Goal: Information Seeking & Learning: Learn about a topic

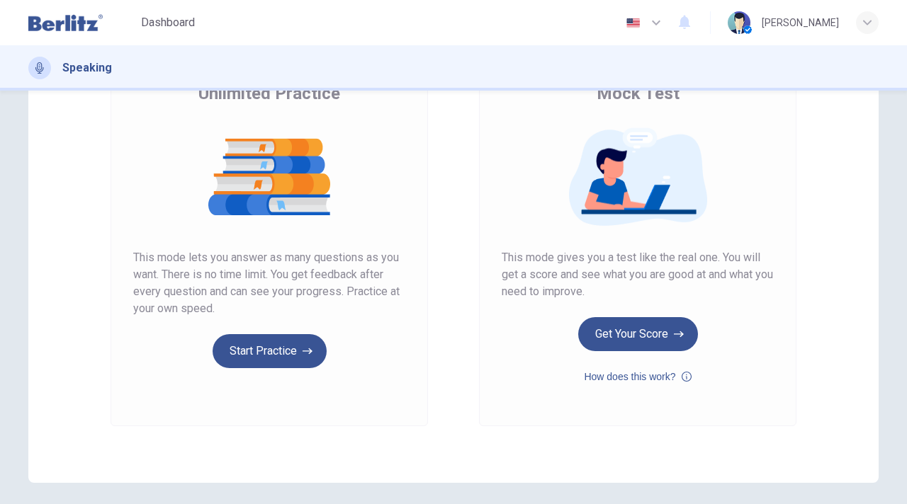
scroll to position [142, 0]
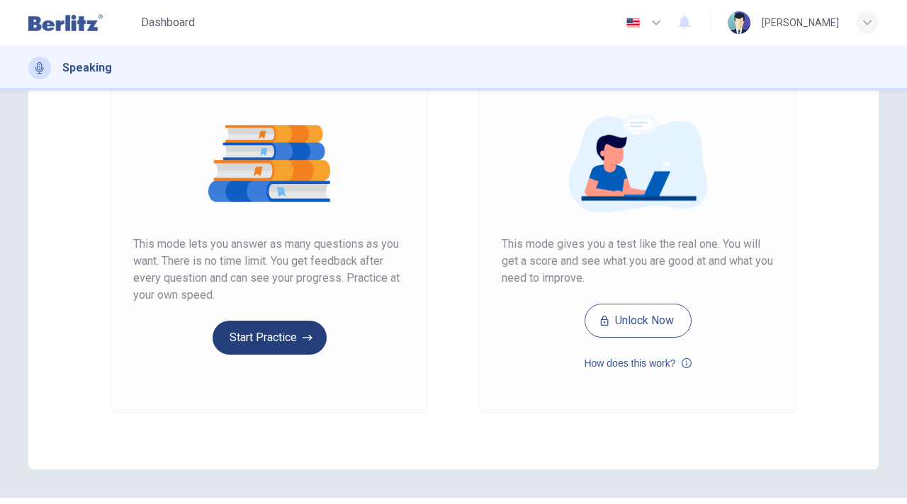
click at [295, 336] on button "Start Practice" at bounding box center [270, 338] width 114 height 34
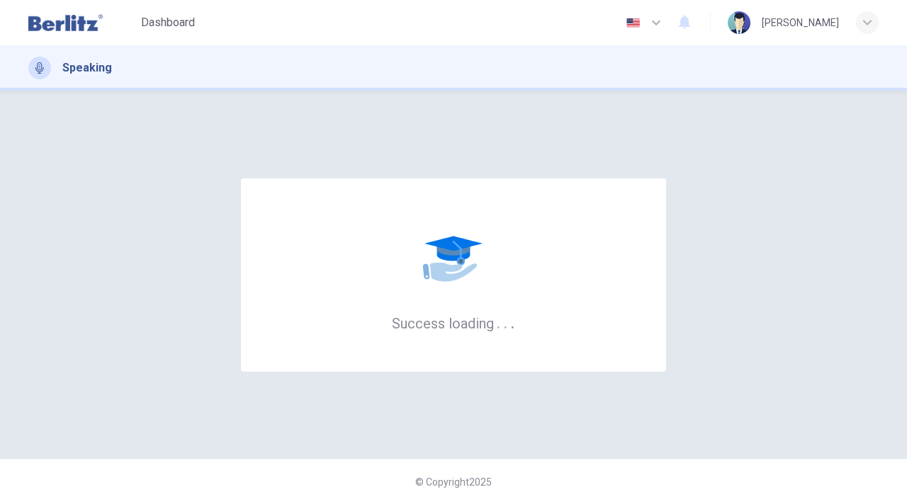
drag, startPoint x: 75, startPoint y: 26, endPoint x: 529, endPoint y: 108, distance: 460.9
click at [75, 26] on img at bounding box center [65, 23] width 74 height 28
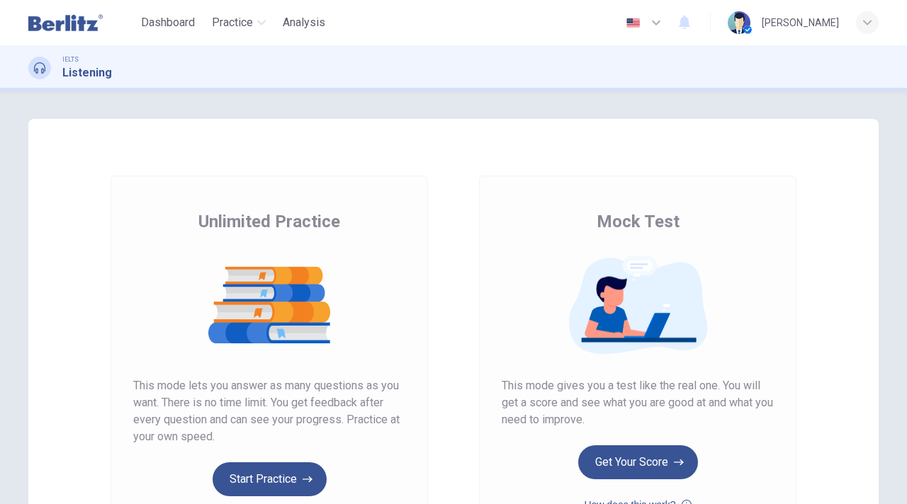
scroll to position [142, 0]
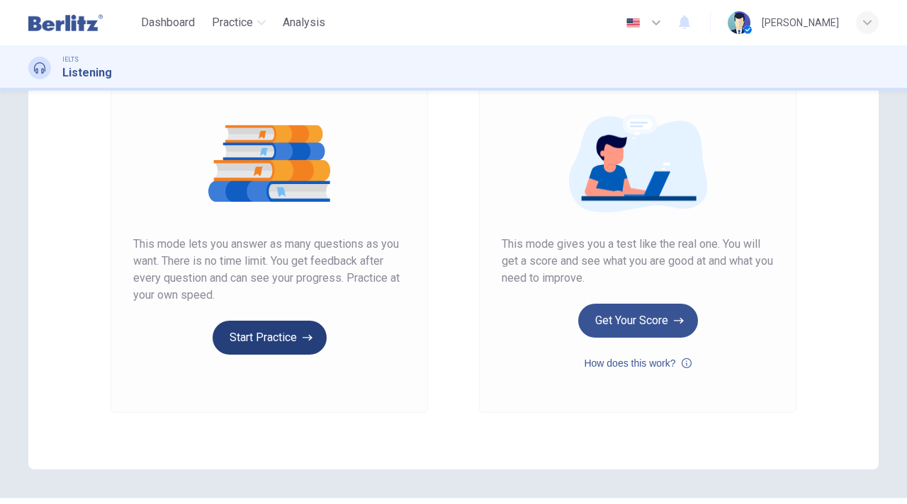
click at [262, 352] on button "Start Practice" at bounding box center [270, 338] width 114 height 34
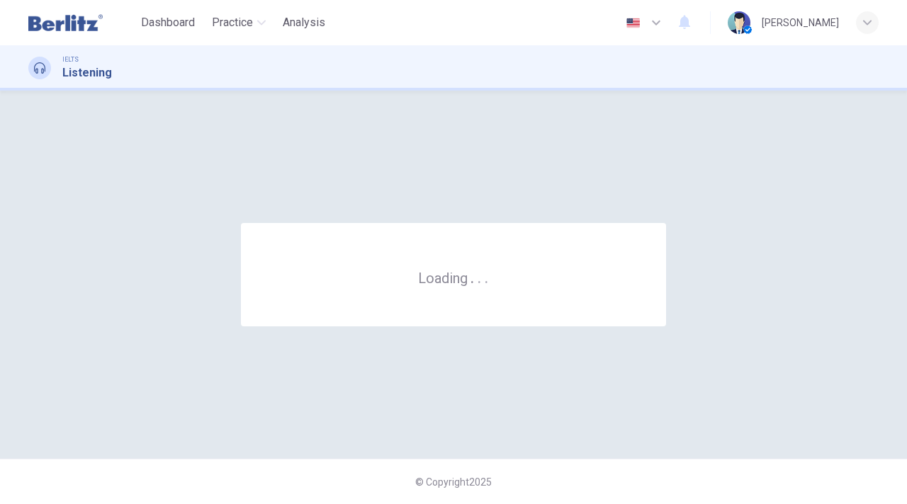
scroll to position [0, 0]
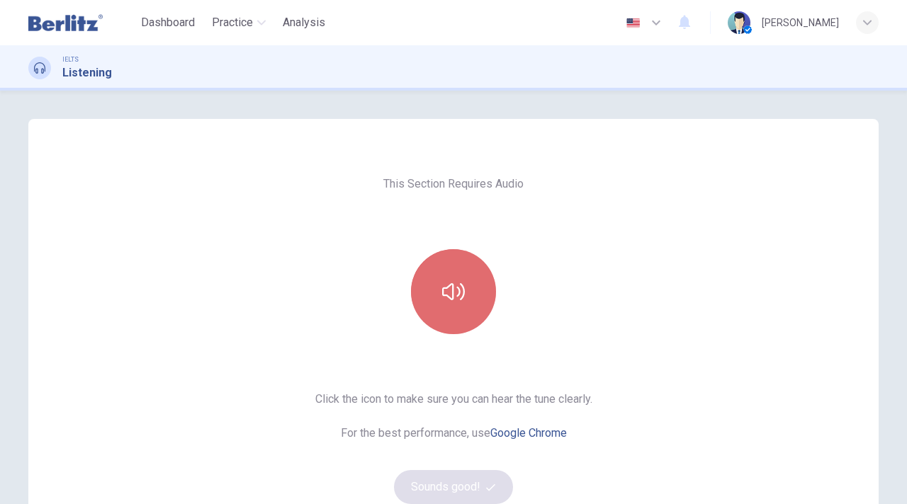
click at [473, 293] on button "button" at bounding box center [453, 291] width 85 height 85
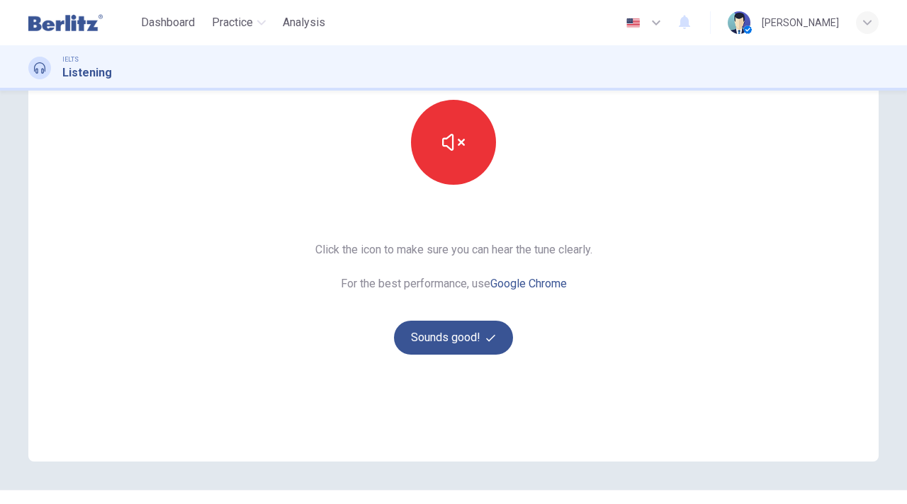
scroll to position [181, 0]
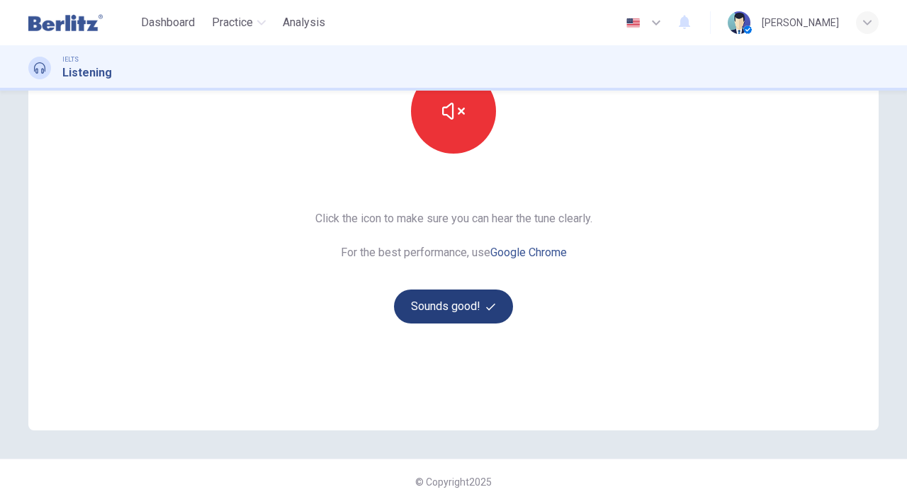
click at [483, 295] on button "Sounds good!" at bounding box center [453, 307] width 119 height 34
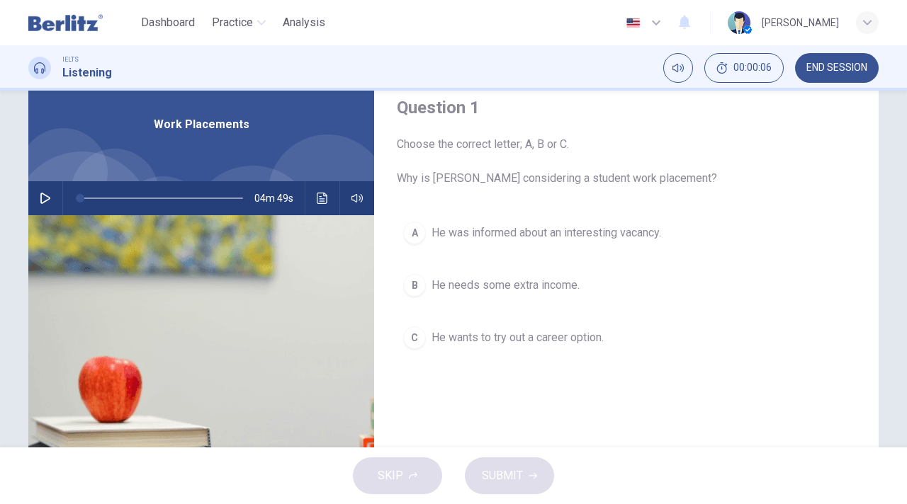
scroll to position [71, 0]
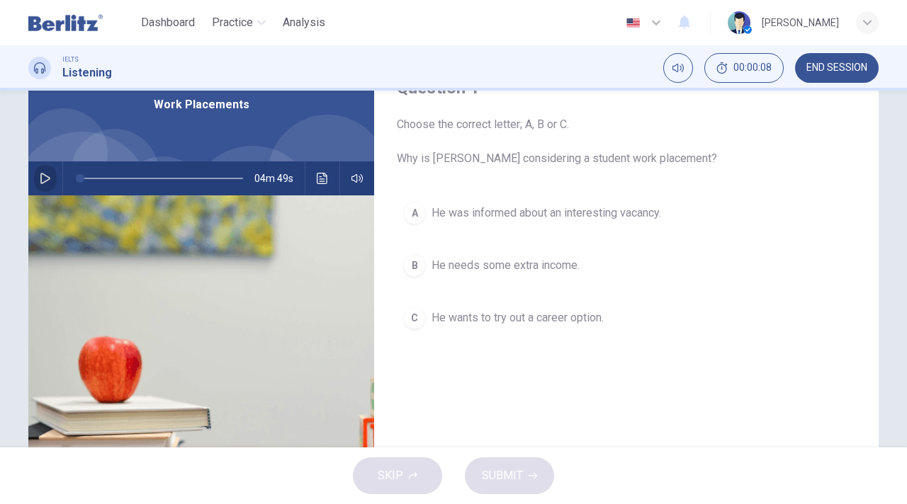
click at [40, 179] on icon "button" at bounding box center [45, 178] width 10 height 11
type input "*"
click at [80, 176] on span at bounding box center [161, 179] width 163 height 20
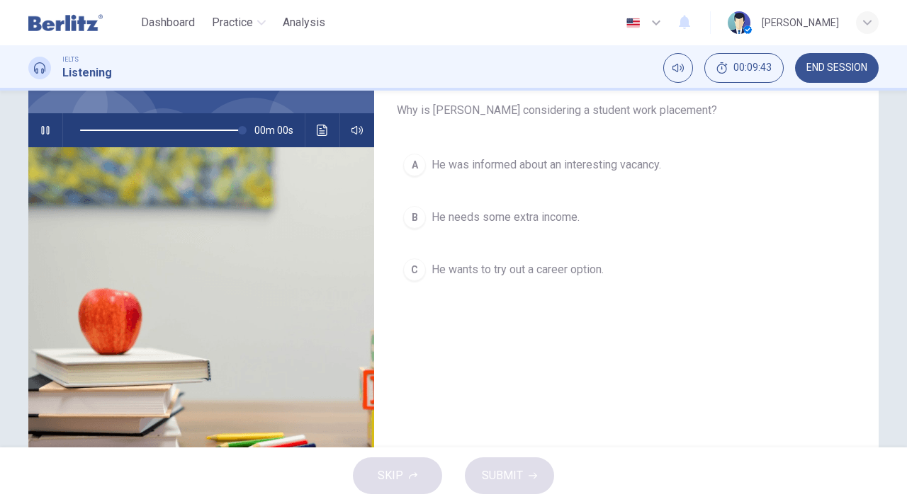
scroll to position [142, 0]
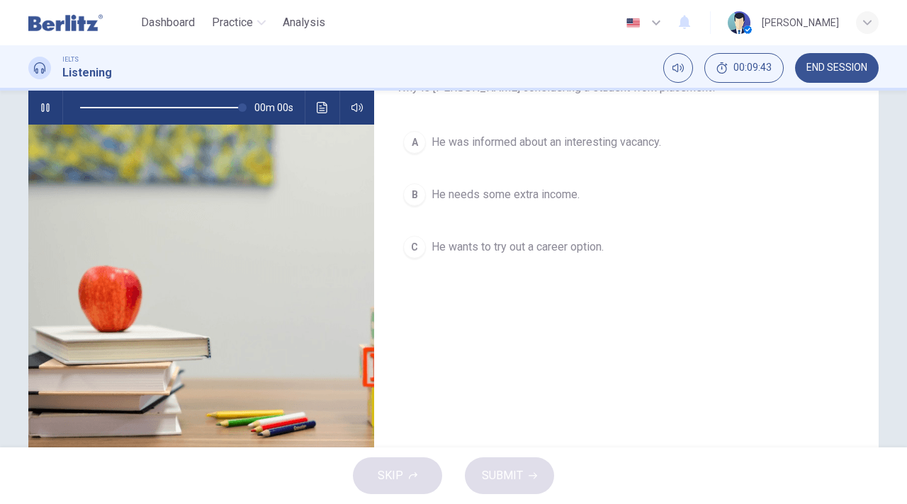
type input "*"
click at [407, 193] on div "B" at bounding box center [414, 195] width 23 height 23
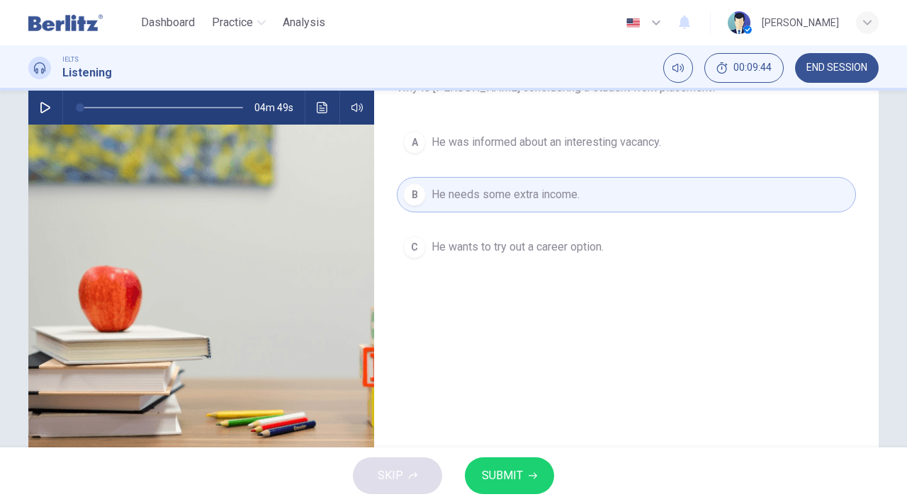
scroll to position [192, 0]
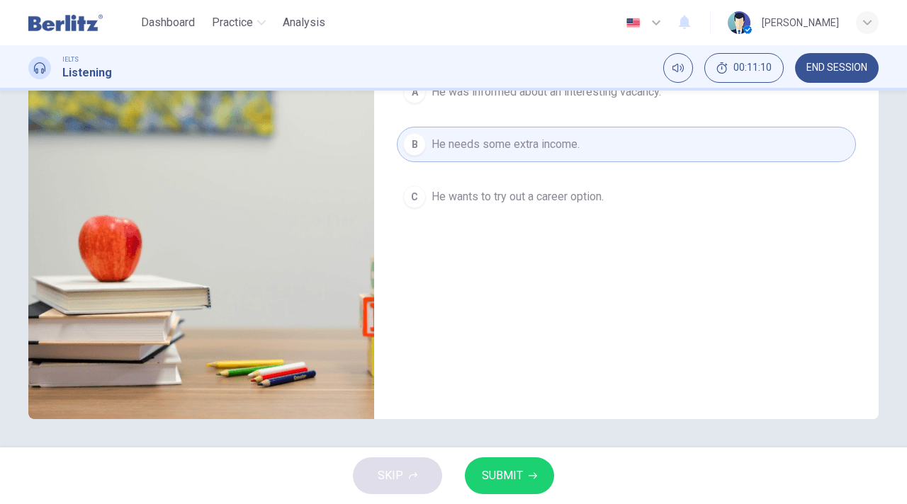
click at [525, 471] on button "SUBMIT" at bounding box center [509, 476] width 89 height 37
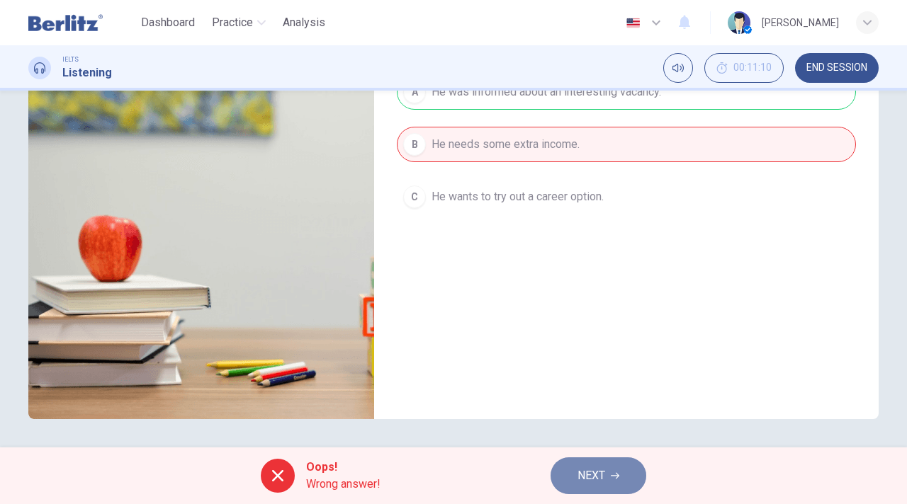
click at [608, 474] on button "NEXT" at bounding box center [599, 476] width 96 height 37
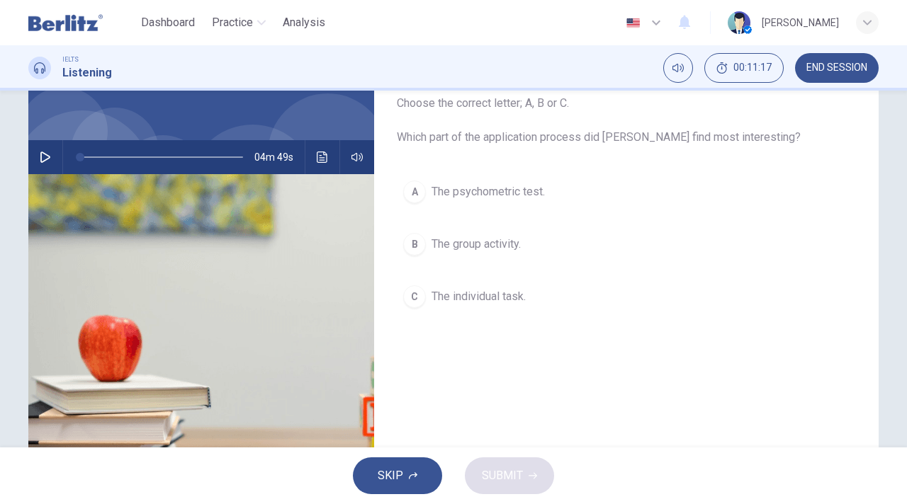
scroll to position [71, 0]
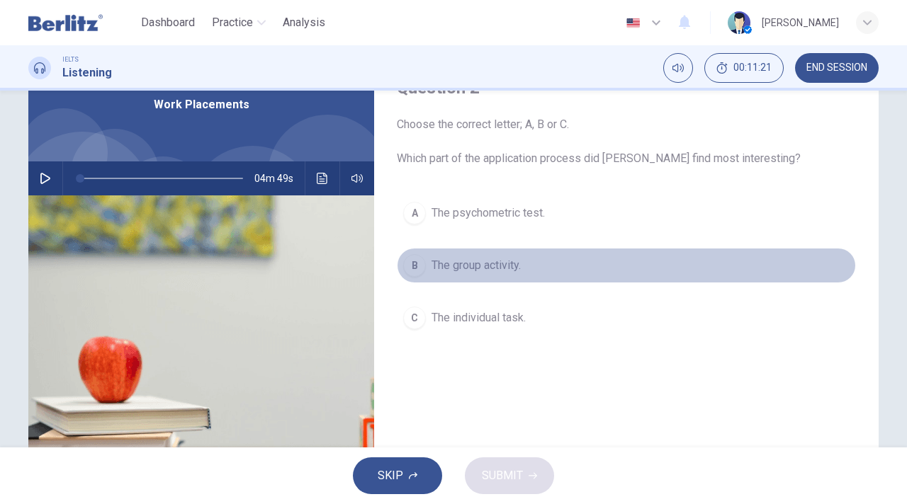
click at [413, 261] on div "B" at bounding box center [414, 265] width 23 height 23
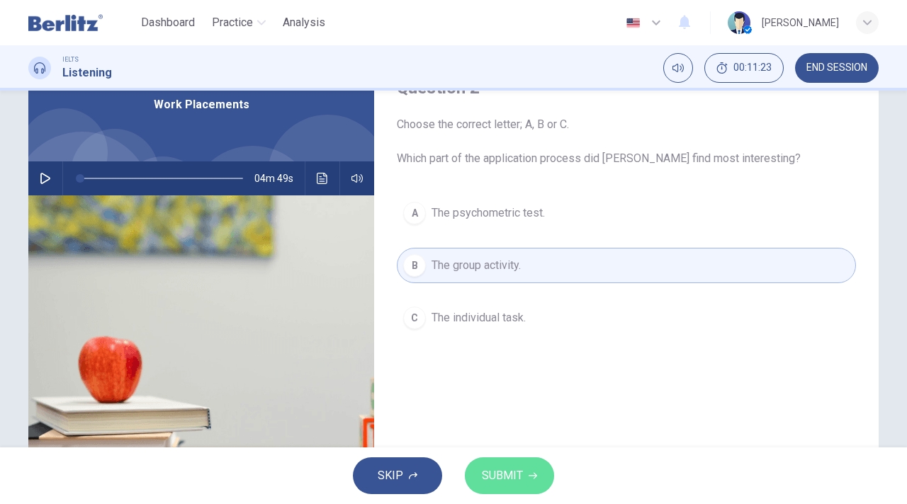
click at [525, 470] on button "SUBMIT" at bounding box center [509, 476] width 89 height 37
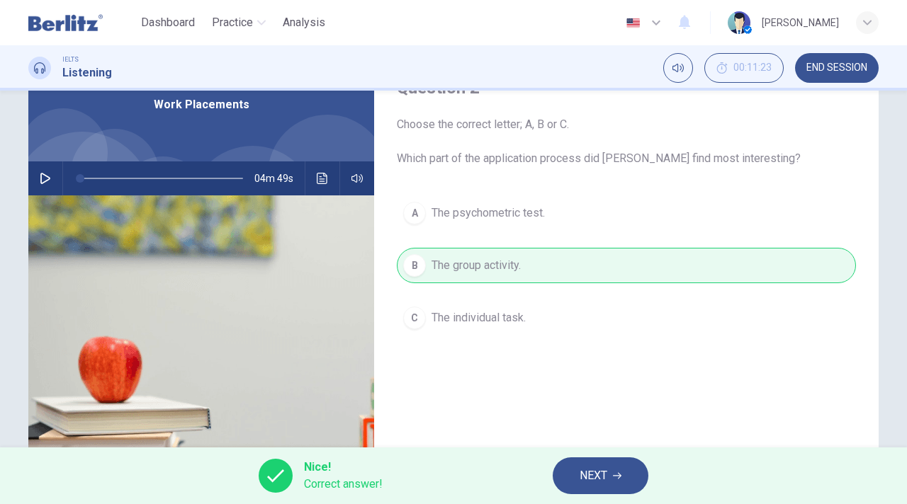
click at [595, 475] on span "NEXT" at bounding box center [594, 476] width 28 height 20
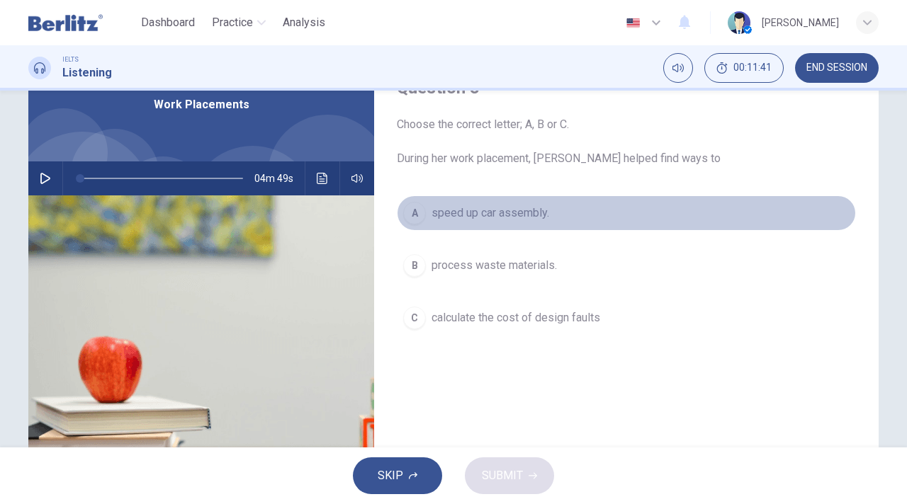
click at [415, 212] on div "A" at bounding box center [414, 213] width 23 height 23
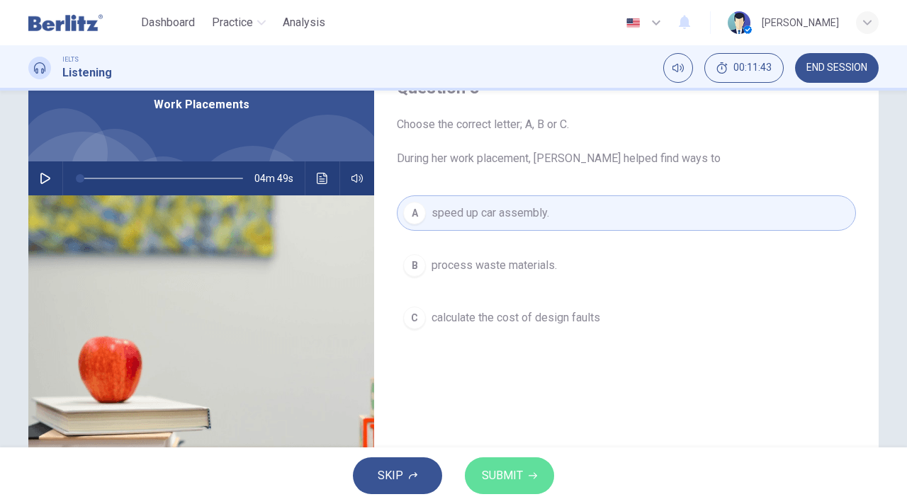
click at [536, 473] on button "SUBMIT" at bounding box center [509, 476] width 89 height 37
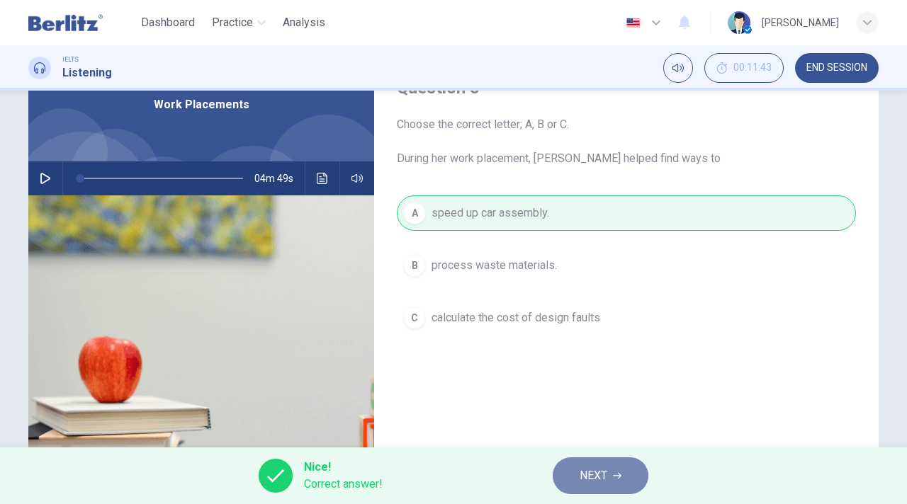
click at [602, 474] on span "NEXT" at bounding box center [594, 476] width 28 height 20
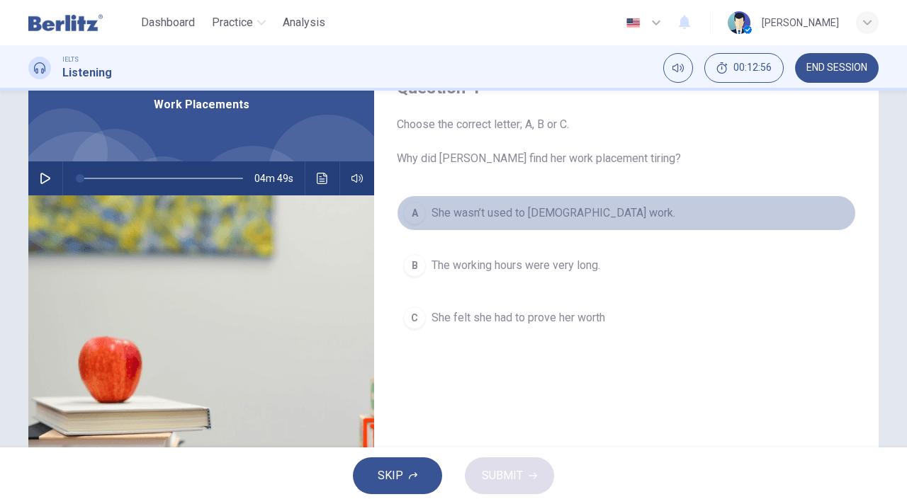
click at [405, 216] on div "A" at bounding box center [414, 213] width 23 height 23
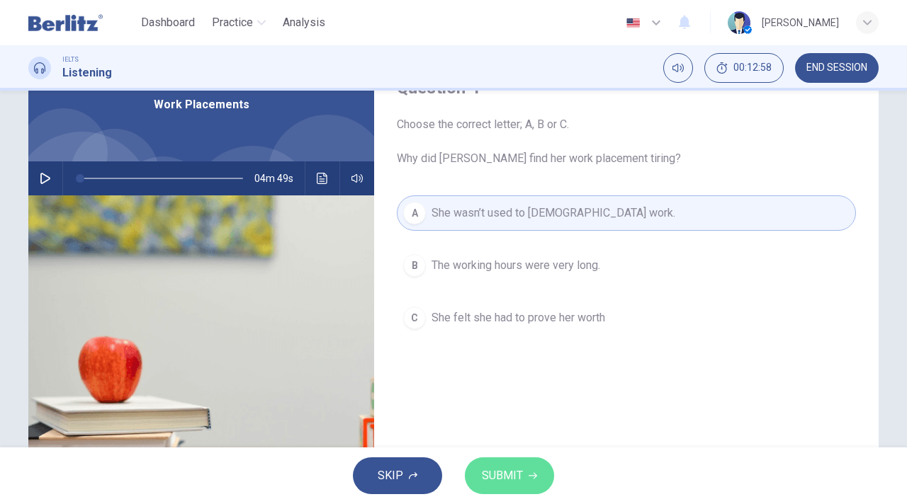
click at [526, 468] on button "SUBMIT" at bounding box center [509, 476] width 89 height 37
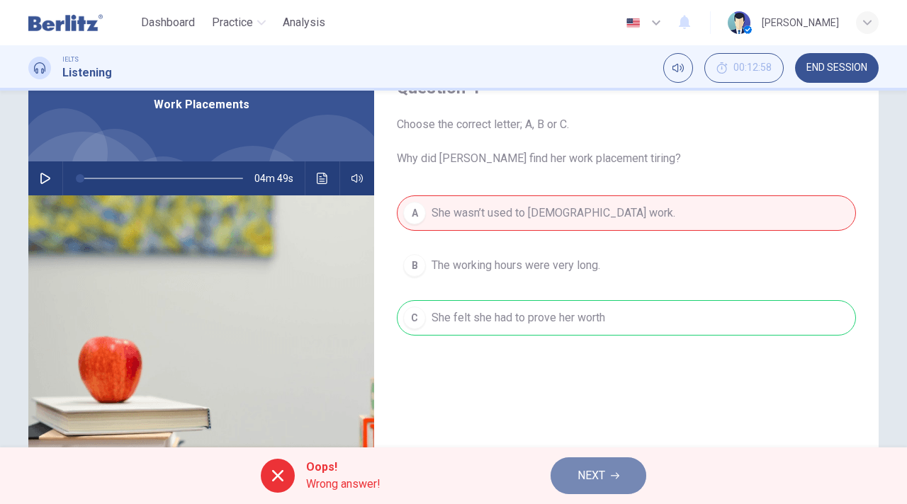
click at [594, 469] on span "NEXT" at bounding box center [591, 476] width 28 height 20
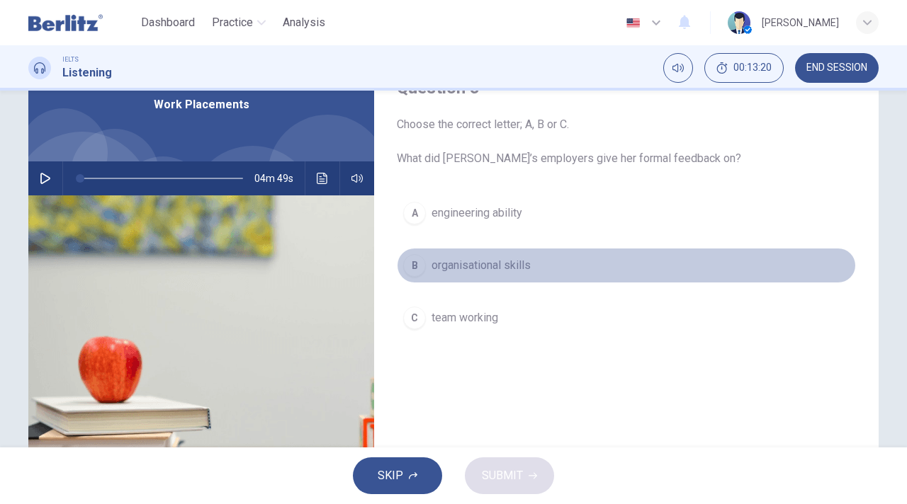
click at [458, 266] on span "organisational skills" at bounding box center [481, 265] width 99 height 17
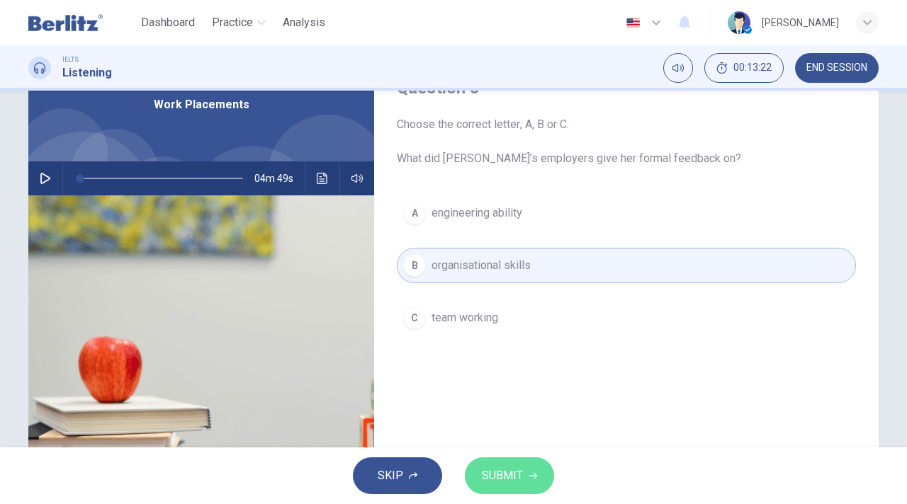
click at [524, 475] on button "SUBMIT" at bounding box center [509, 476] width 89 height 37
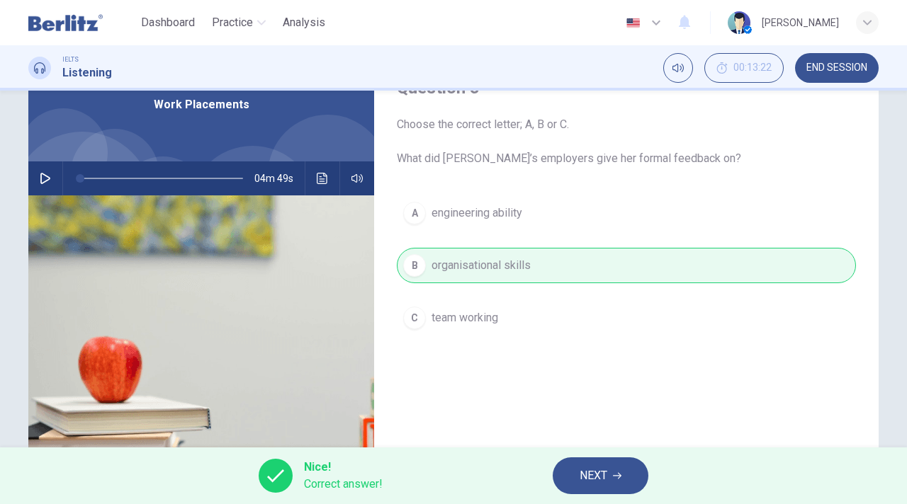
click at [604, 474] on span "NEXT" at bounding box center [594, 476] width 28 height 20
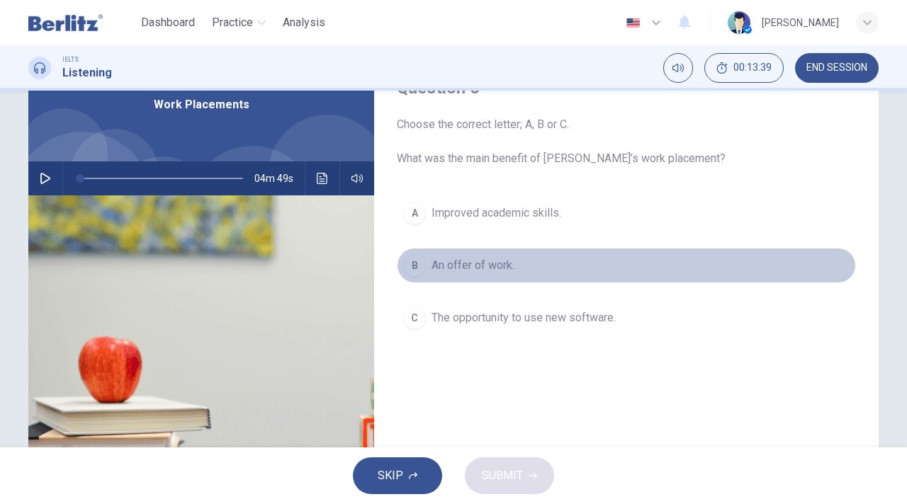
click at [453, 268] on span "An offer of work." at bounding box center [473, 265] width 83 height 17
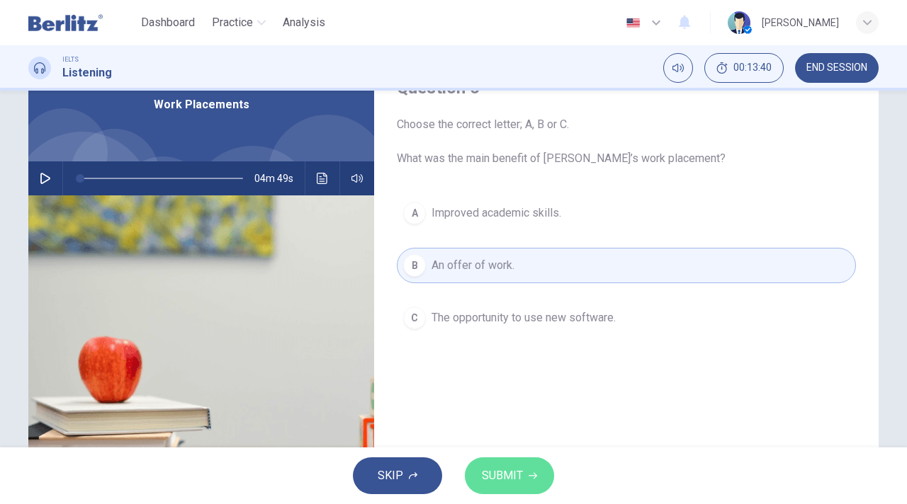
click at [515, 476] on span "SUBMIT" at bounding box center [502, 476] width 41 height 20
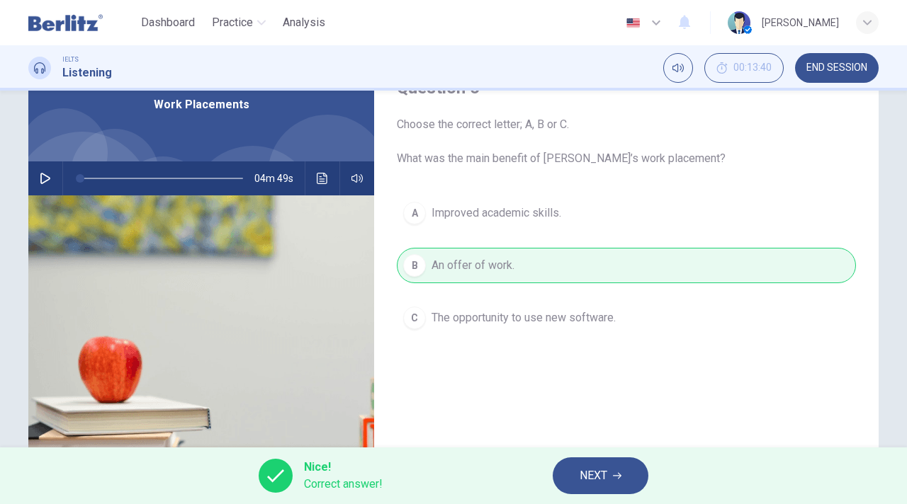
click at [614, 476] on icon "button" at bounding box center [617, 476] width 9 height 6
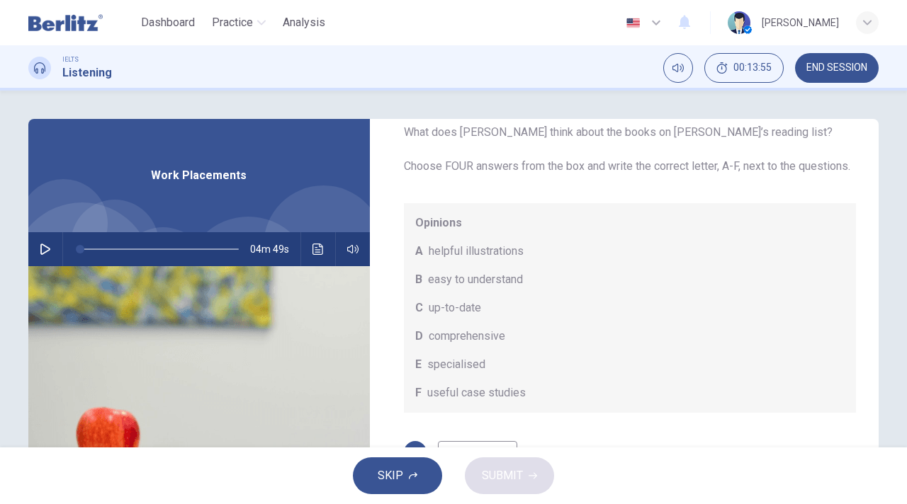
click at [418, 260] on span "A" at bounding box center [419, 251] width 8 height 17
click at [415, 260] on span "A" at bounding box center [419, 251] width 8 height 17
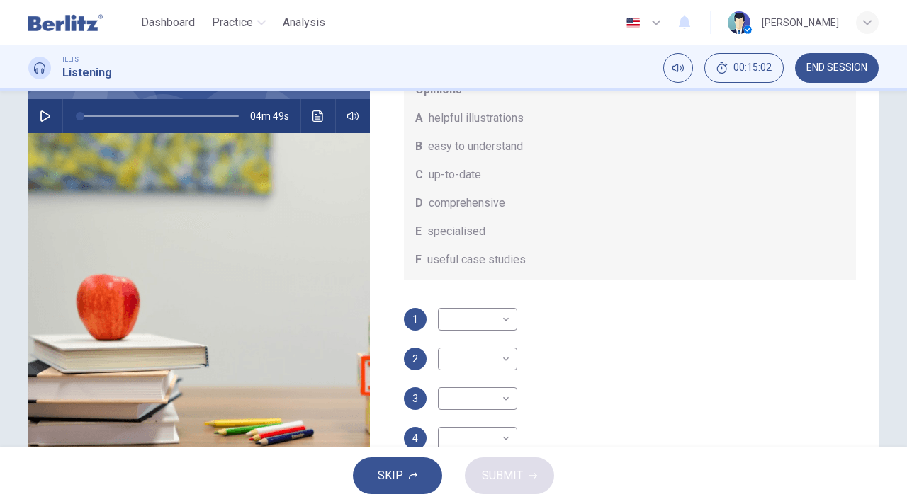
scroll to position [192, 0]
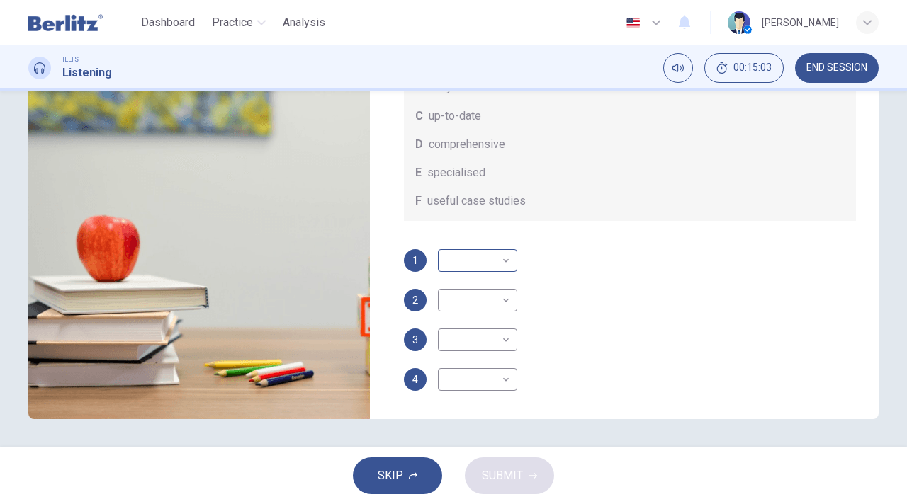
click at [458, 263] on body "This site uses cookies, as explained in our Privacy Policy . If you agree to th…" at bounding box center [453, 252] width 907 height 504
click at [659, 239] on div at bounding box center [453, 252] width 907 height 504
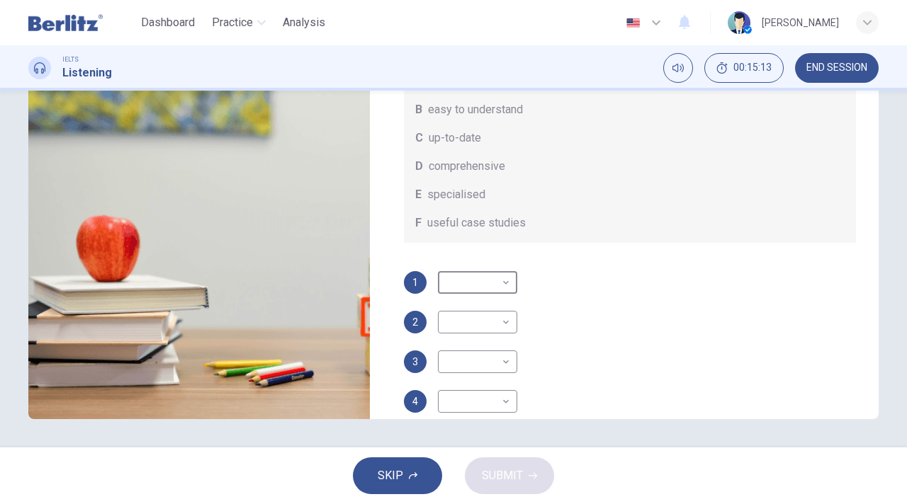
scroll to position [9, 0]
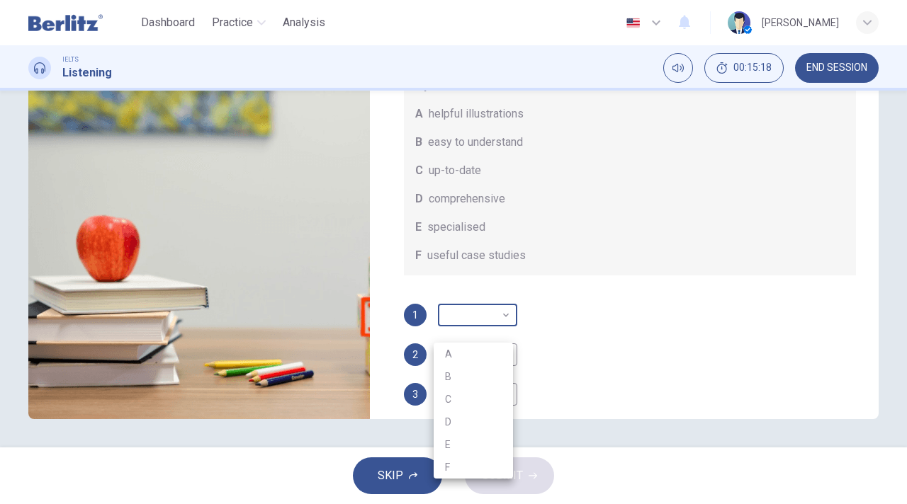
click at [478, 336] on body "This site uses cookies, as explained in our Privacy Policy . If you agree to th…" at bounding box center [453, 252] width 907 height 504
click at [438, 375] on li "B" at bounding box center [473, 377] width 79 height 23
type input "*"
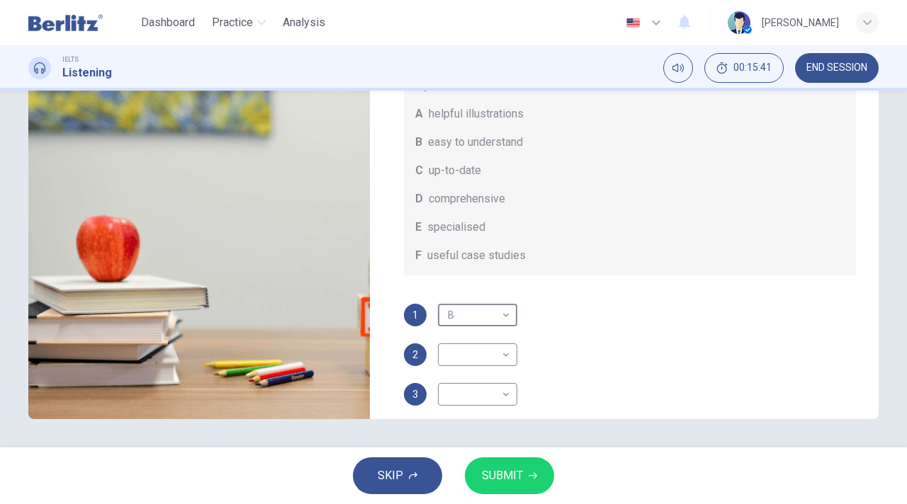
scroll to position [79, 0]
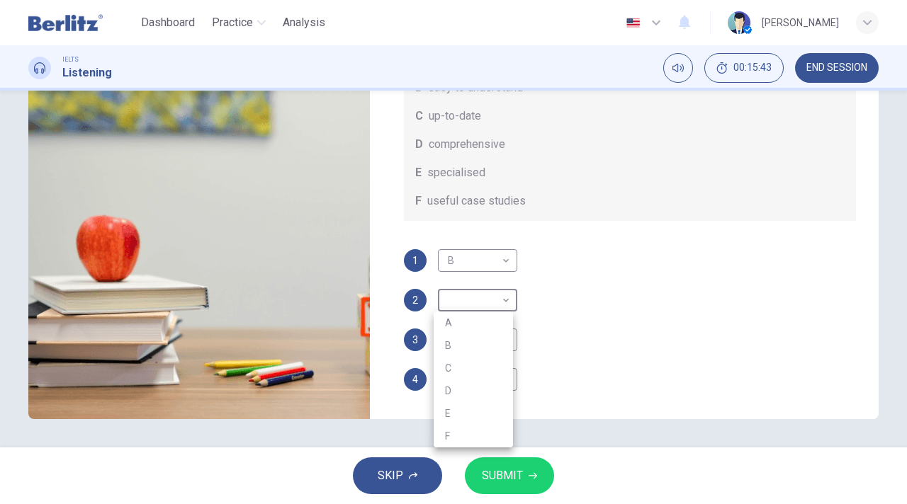
click at [478, 295] on body "This site uses cookies, as explained in our Privacy Policy . If you agree to th…" at bounding box center [453, 252] width 907 height 504
click at [478, 372] on li "C" at bounding box center [473, 368] width 79 height 23
type input "*"
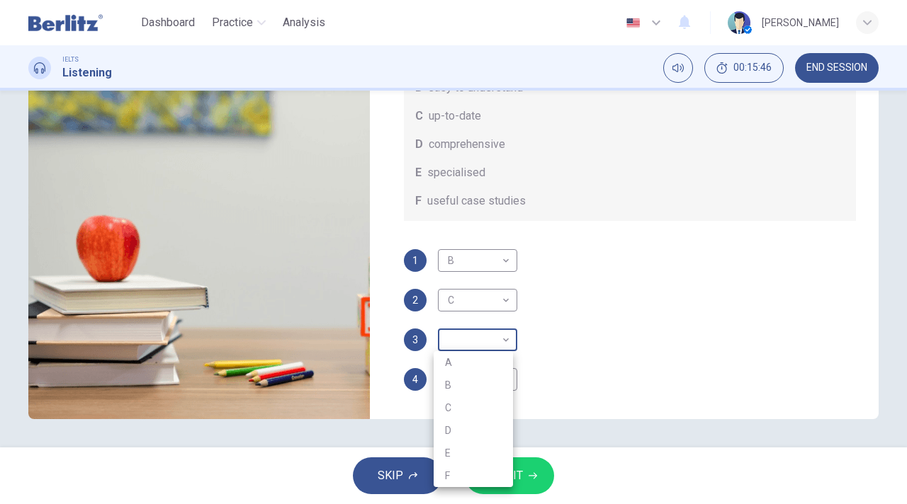
click at [456, 342] on body "This site uses cookies, as explained in our Privacy Policy . If you agree to th…" at bounding box center [453, 252] width 907 height 504
click at [461, 447] on li "E" at bounding box center [473, 453] width 79 height 23
type input "*"
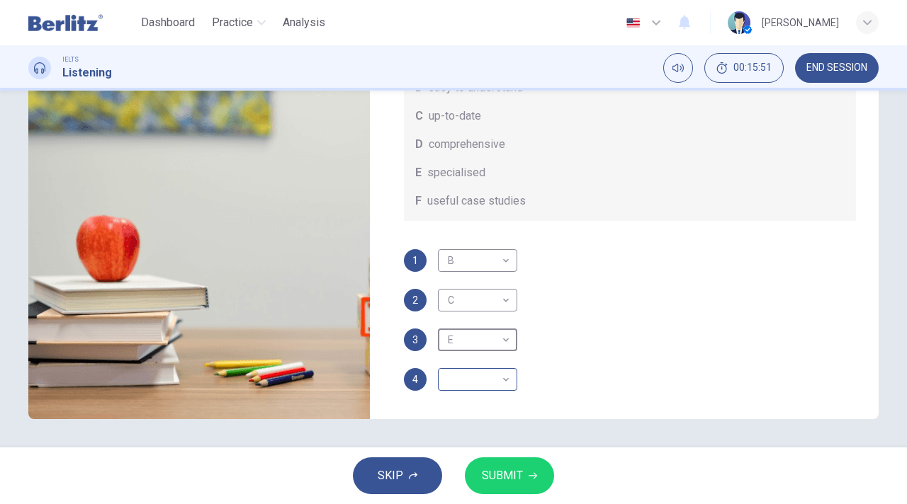
click at [474, 378] on body "This site uses cookies, as explained in our Privacy Policy . If you agree to th…" at bounding box center [453, 252] width 907 height 504
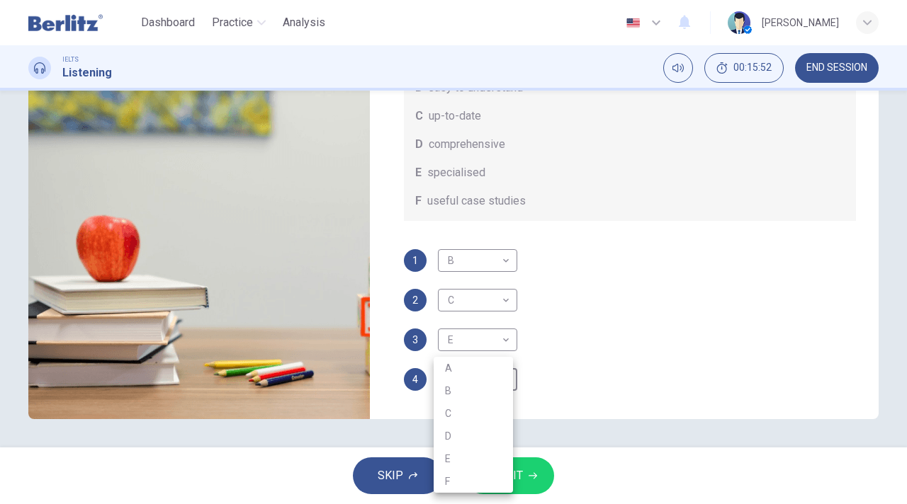
click at [453, 478] on li "F" at bounding box center [473, 481] width 79 height 23
type input "*"
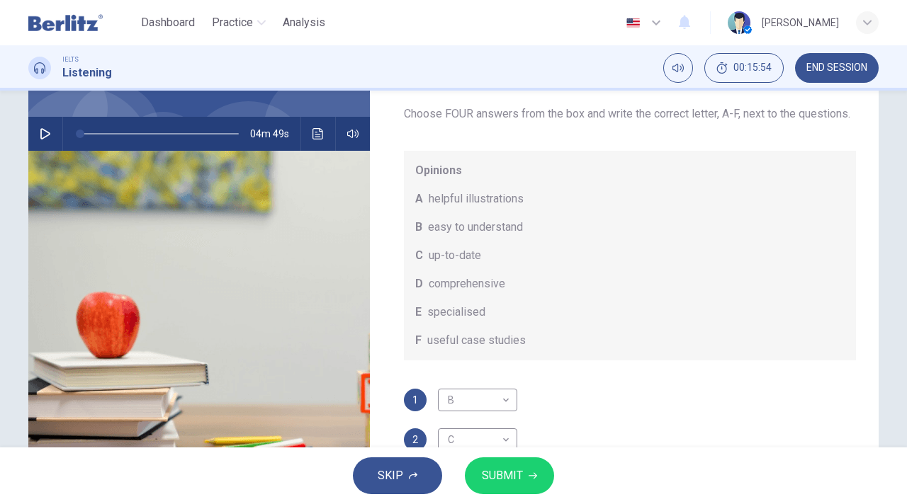
scroll to position [0, 0]
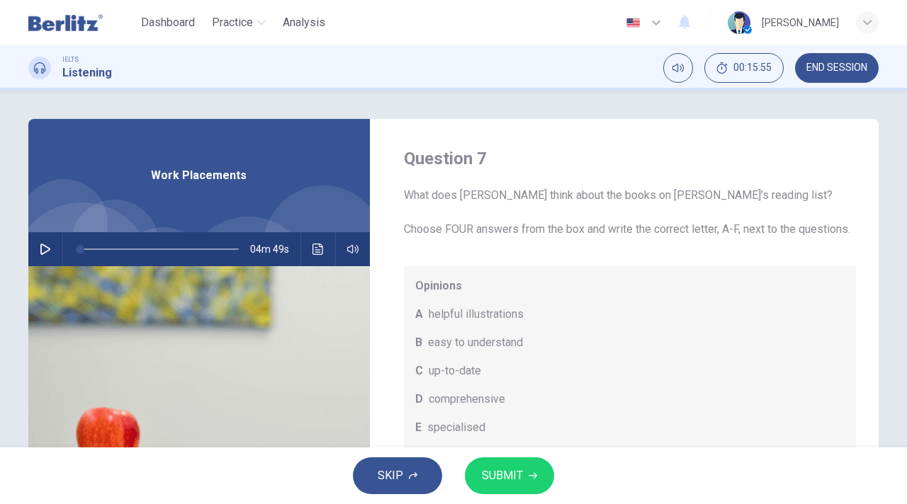
click at [186, 247] on span at bounding box center [159, 249] width 159 height 20
click at [40, 252] on icon "button" at bounding box center [45, 249] width 11 height 11
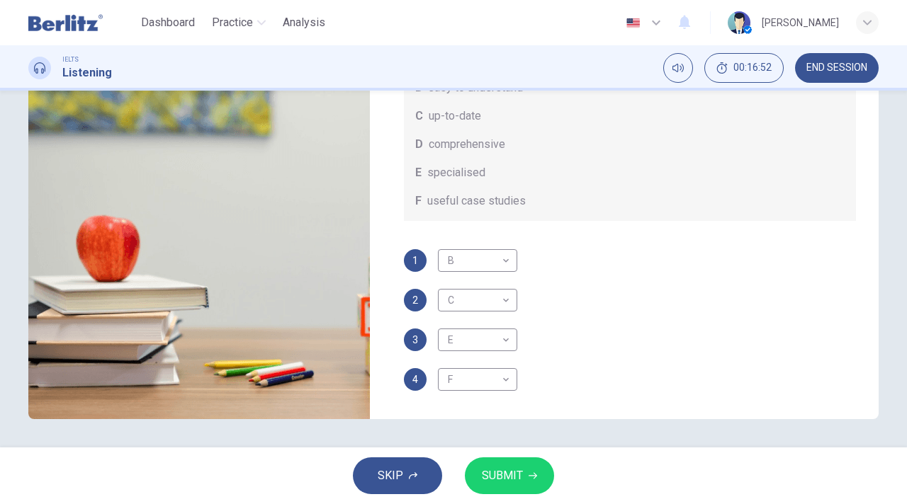
scroll to position [79, 0]
click at [485, 337] on body "This site uses cookies, as explained in our Privacy Policy . If you agree to th…" at bounding box center [453, 252] width 907 height 504
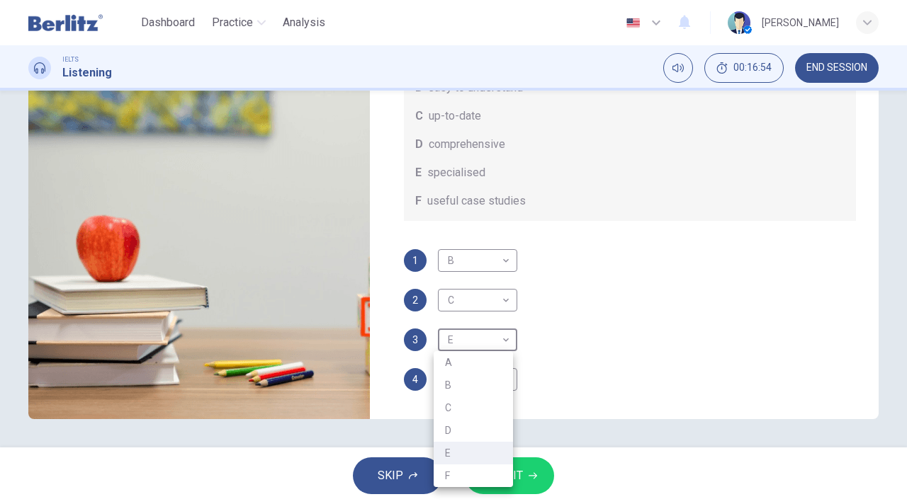
click at [475, 358] on li "A" at bounding box center [473, 362] width 79 height 23
type input "**"
type input "*"
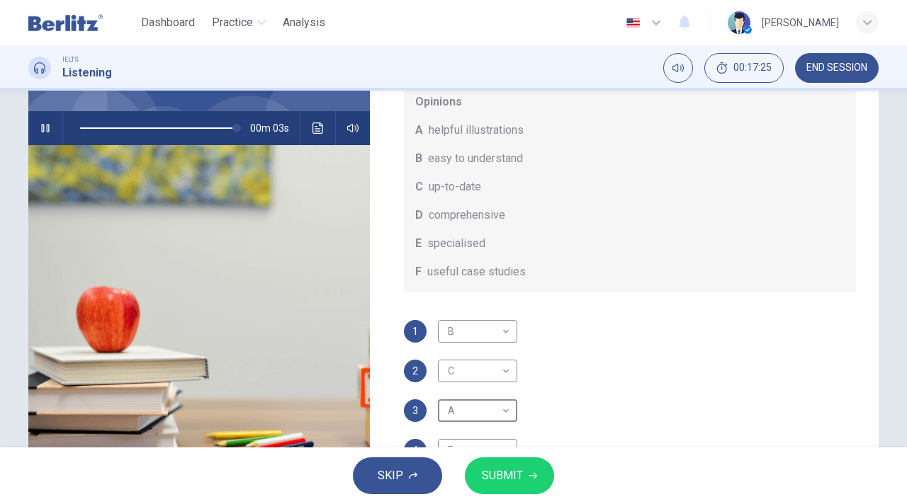
scroll to position [192, 0]
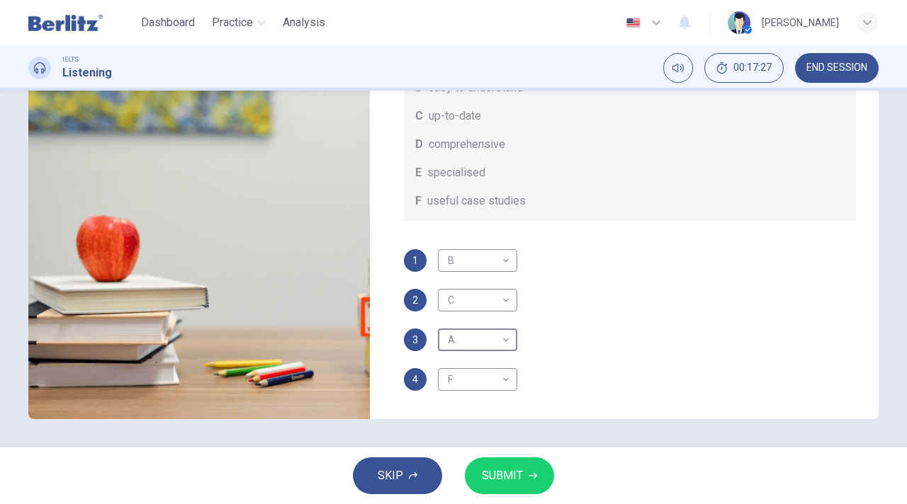
type input "*"
click at [526, 470] on button "SUBMIT" at bounding box center [509, 476] width 89 height 37
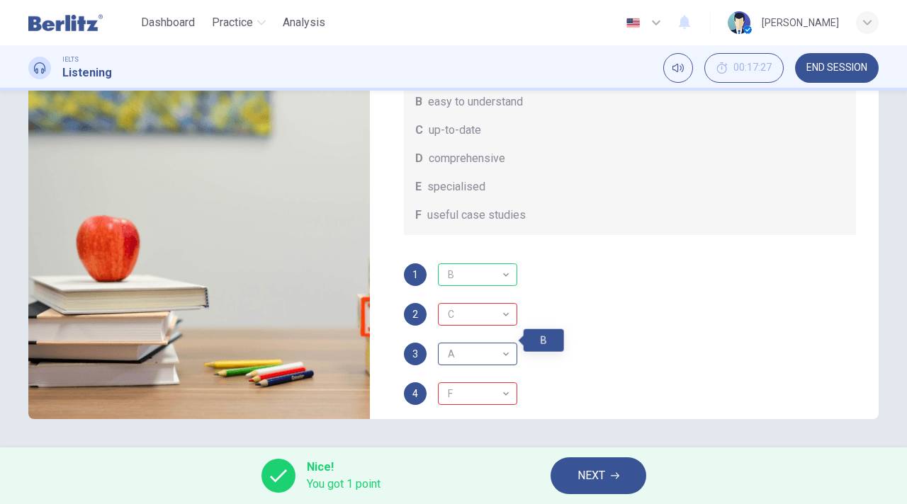
scroll to position [71, 0]
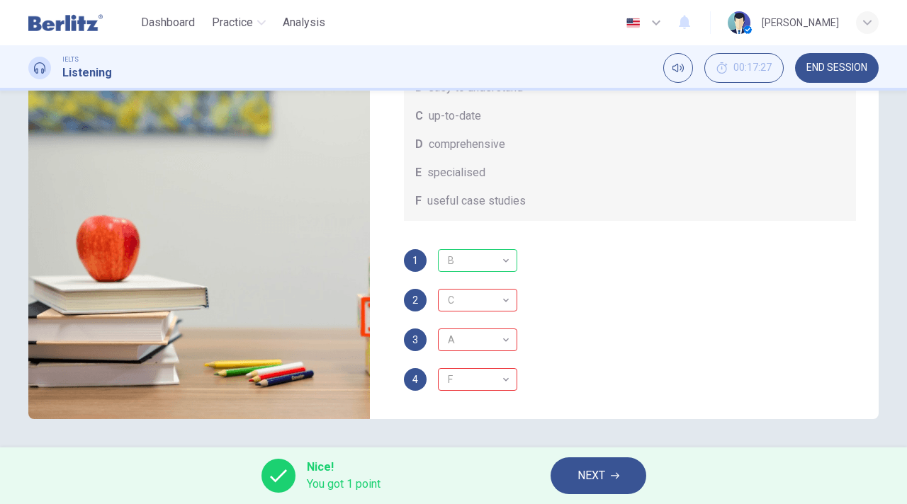
click at [587, 467] on span "NEXT" at bounding box center [591, 476] width 28 height 20
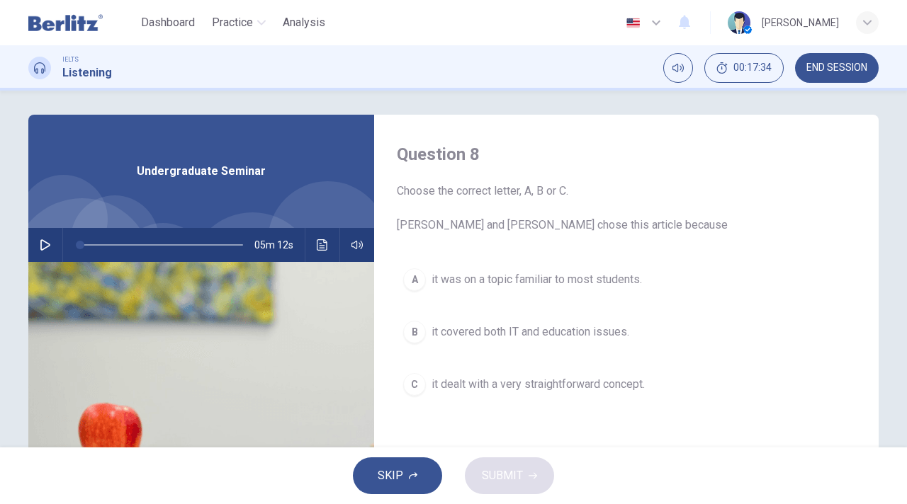
scroll to position [0, 0]
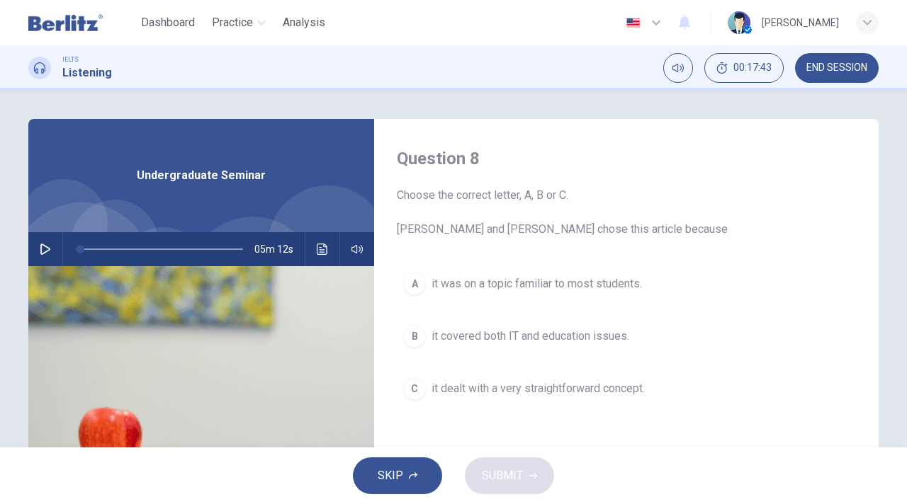
drag, startPoint x: 78, startPoint y: 35, endPoint x: 519, endPoint y: 114, distance: 447.8
click at [78, 35] on img at bounding box center [65, 23] width 74 height 28
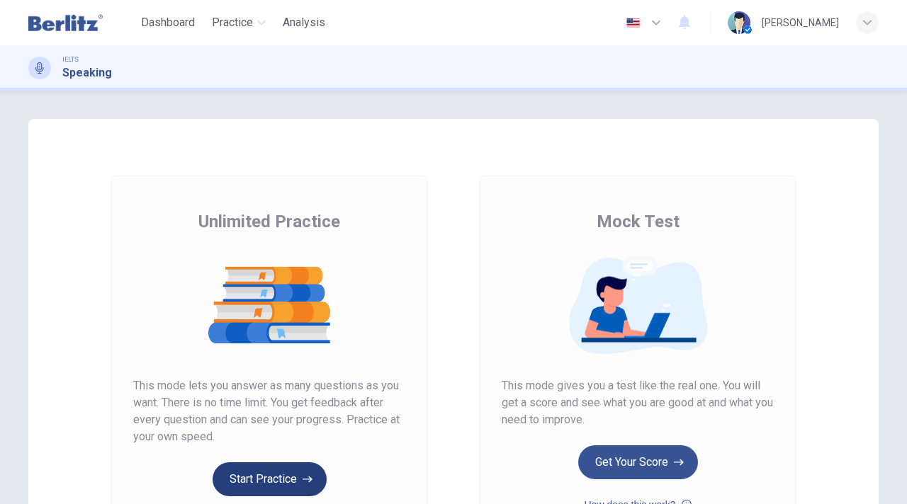
click at [293, 488] on button "Start Practice" at bounding box center [270, 480] width 114 height 34
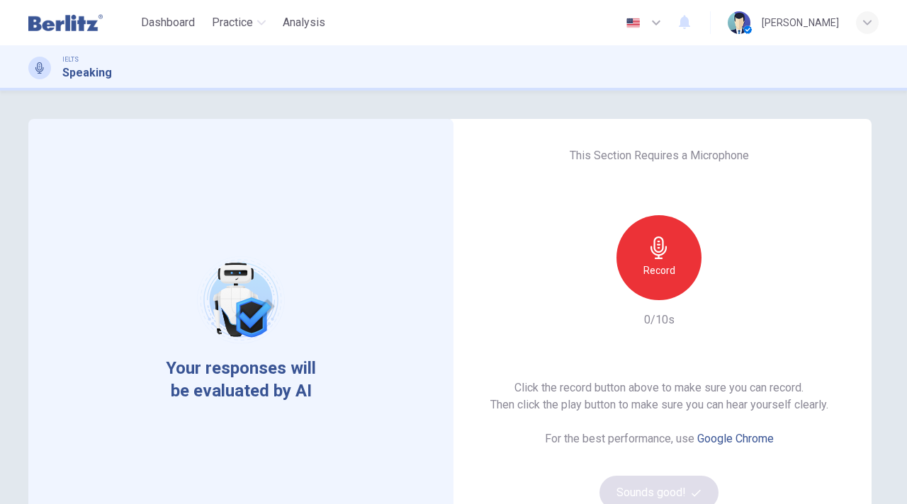
click at [655, 266] on h6 "Record" at bounding box center [659, 270] width 32 height 17
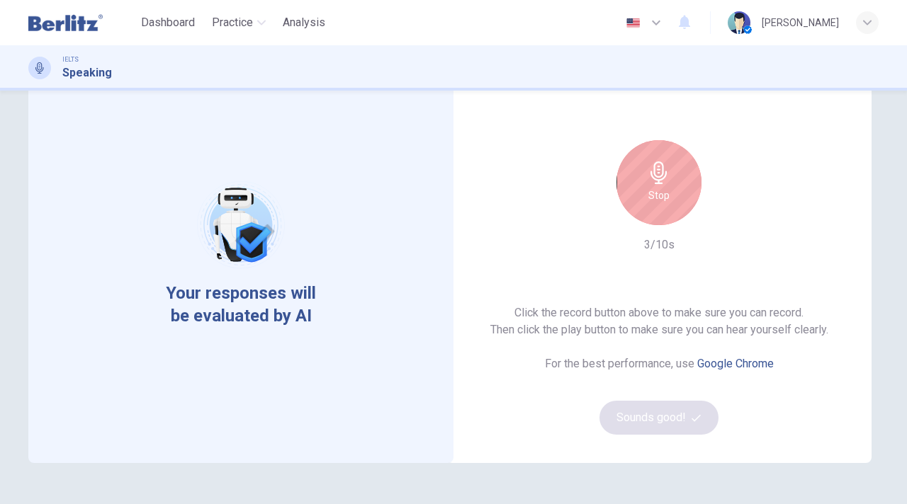
scroll to position [39, 0]
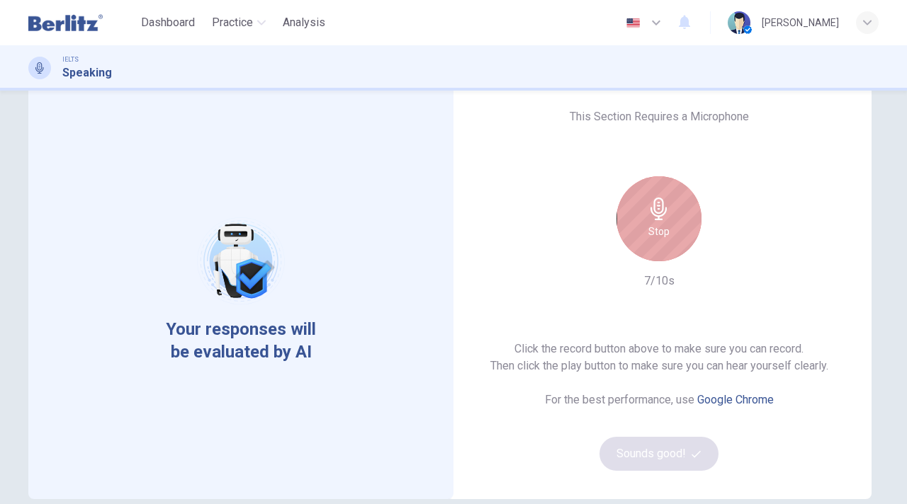
click at [633, 229] on div "Stop" at bounding box center [658, 218] width 85 height 85
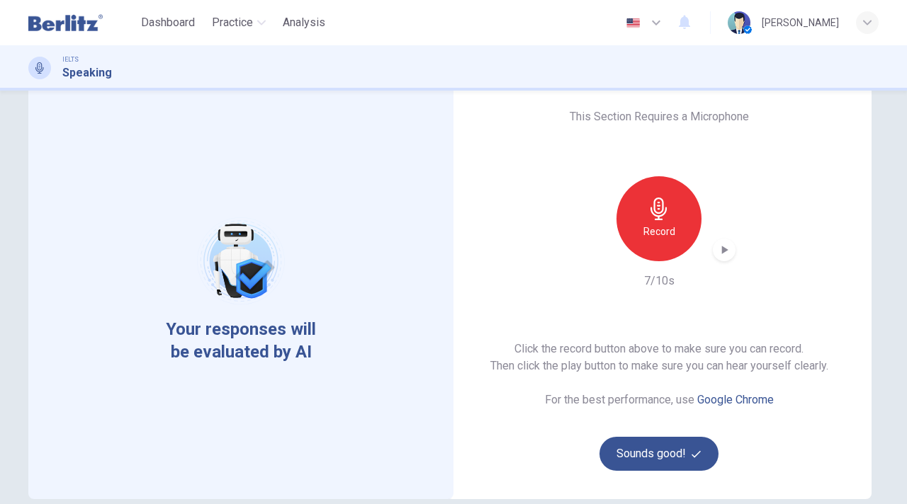
click at [717, 251] on icon "button" at bounding box center [724, 250] width 14 height 14
click at [650, 463] on button "Sounds good!" at bounding box center [658, 454] width 119 height 34
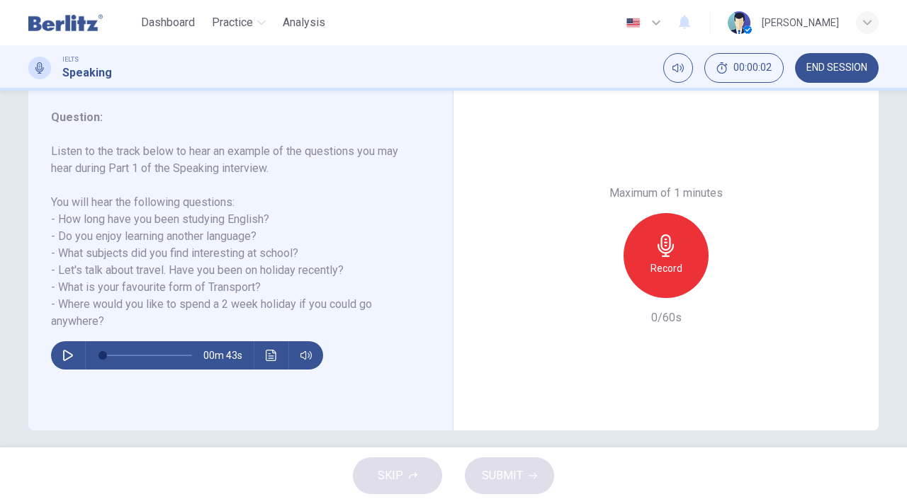
scroll to position [110, 0]
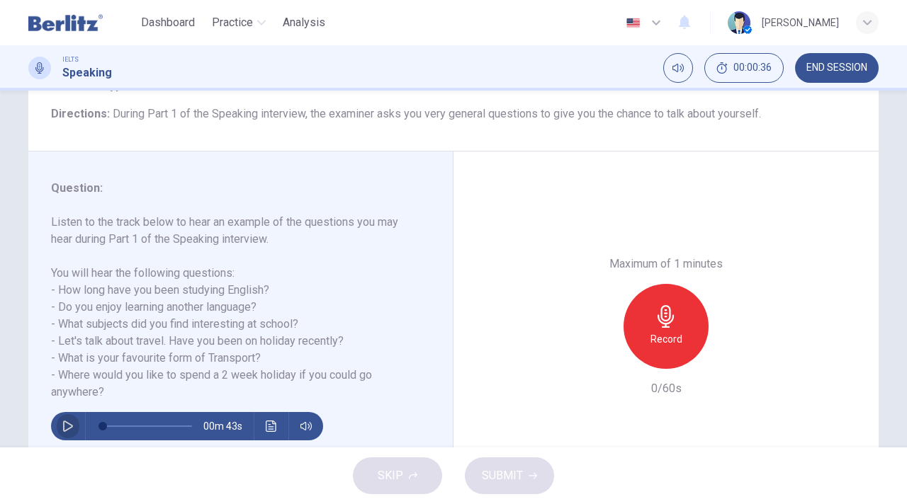
click at [63, 425] on icon "button" at bounding box center [68, 426] width 10 height 11
click at [103, 427] on span at bounding box center [147, 427] width 89 height 20
click at [670, 324] on icon "button" at bounding box center [666, 316] width 23 height 23
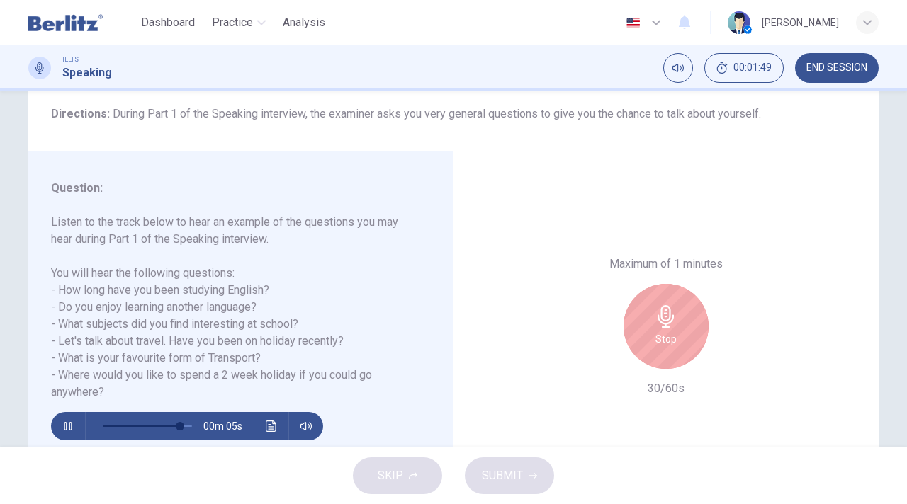
click at [64, 427] on icon "button" at bounding box center [68, 426] width 8 height 9
click at [667, 333] on h6 "Stop" at bounding box center [665, 339] width 21 height 17
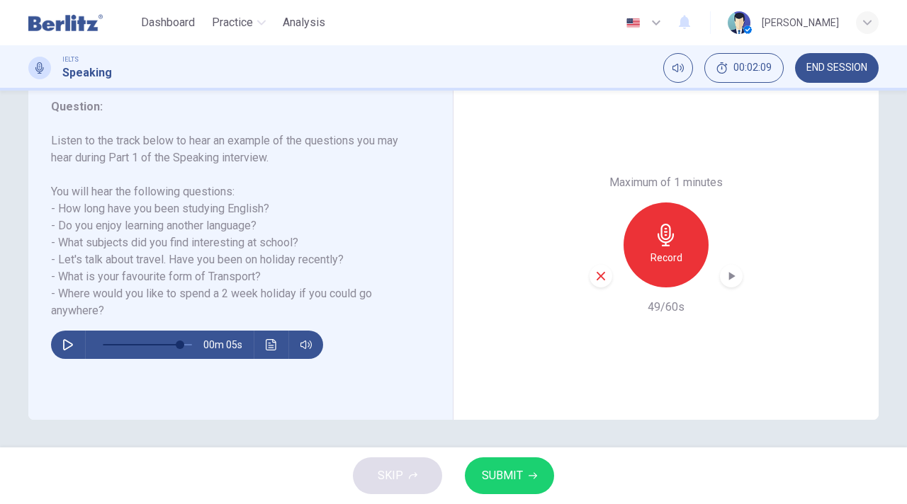
scroll to position [192, 0]
click at [599, 281] on icon "button" at bounding box center [600, 275] width 13 height 13
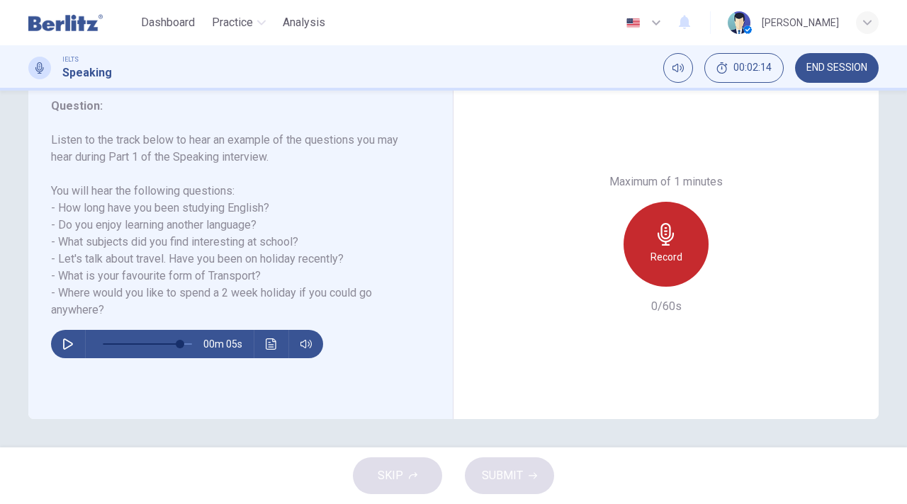
click at [687, 223] on div "Record" at bounding box center [666, 244] width 85 height 85
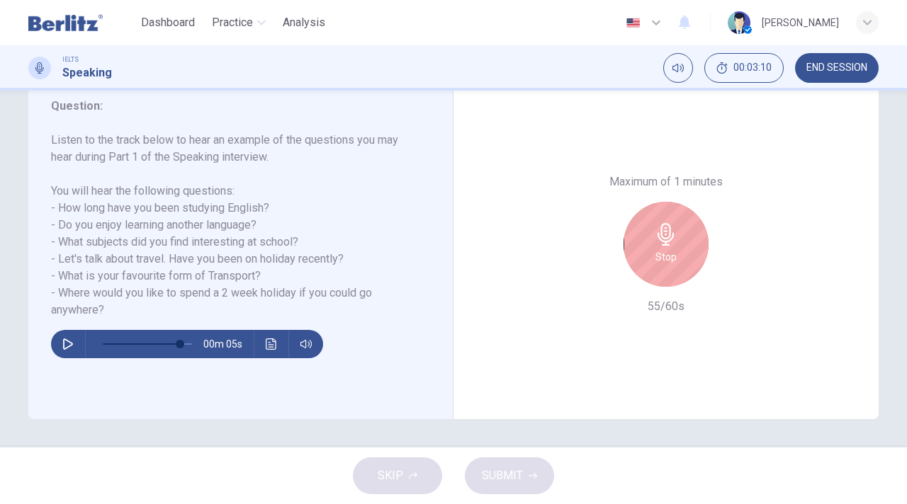
click at [674, 232] on div "Stop" at bounding box center [666, 244] width 85 height 85
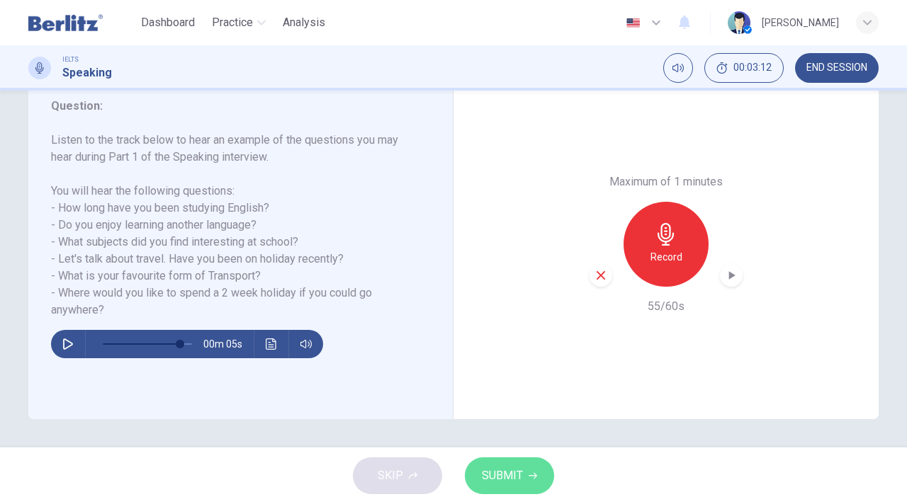
click at [514, 470] on span "SUBMIT" at bounding box center [502, 476] width 41 height 20
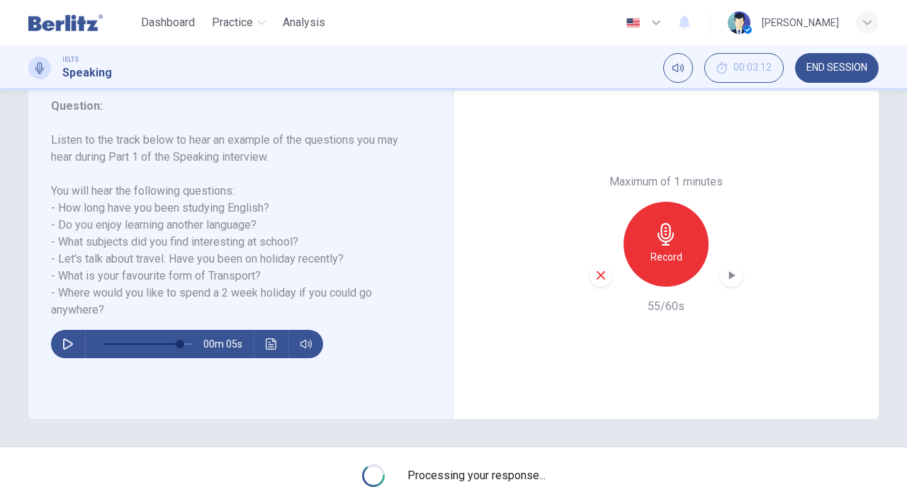
type input "*"
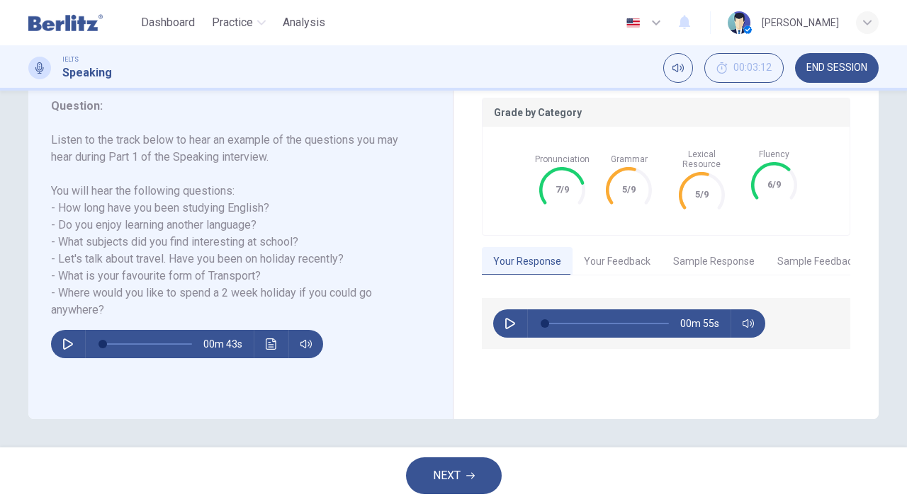
click at [627, 257] on button "Your Feedback" at bounding box center [617, 262] width 89 height 30
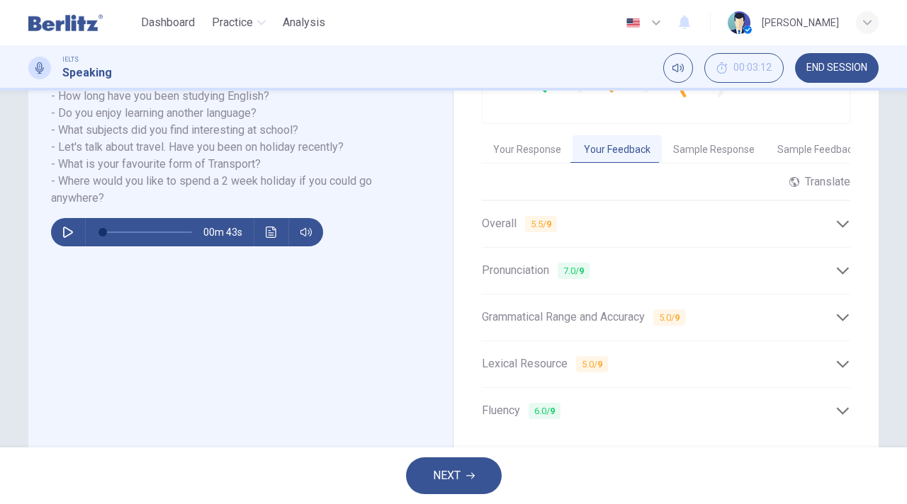
scroll to position [334, 0]
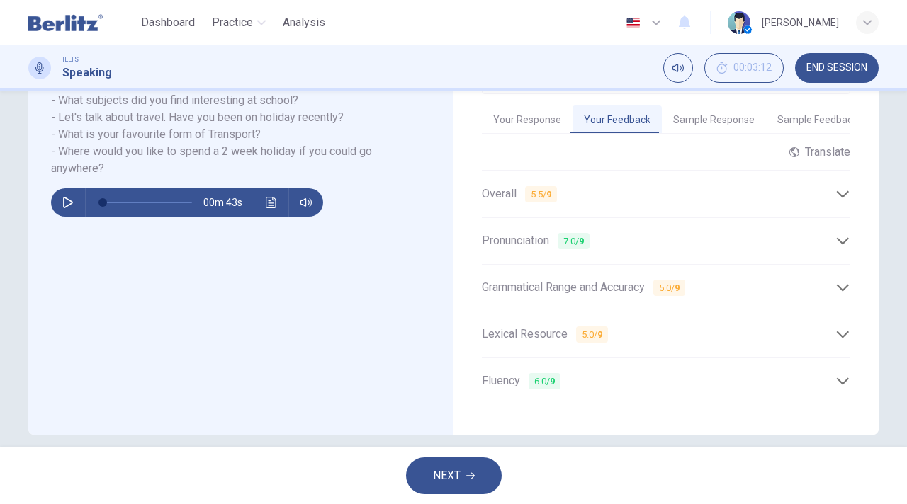
click at [639, 279] on span "Grammatical Range and Accuracy 5.0 / 9" at bounding box center [583, 288] width 203 height 18
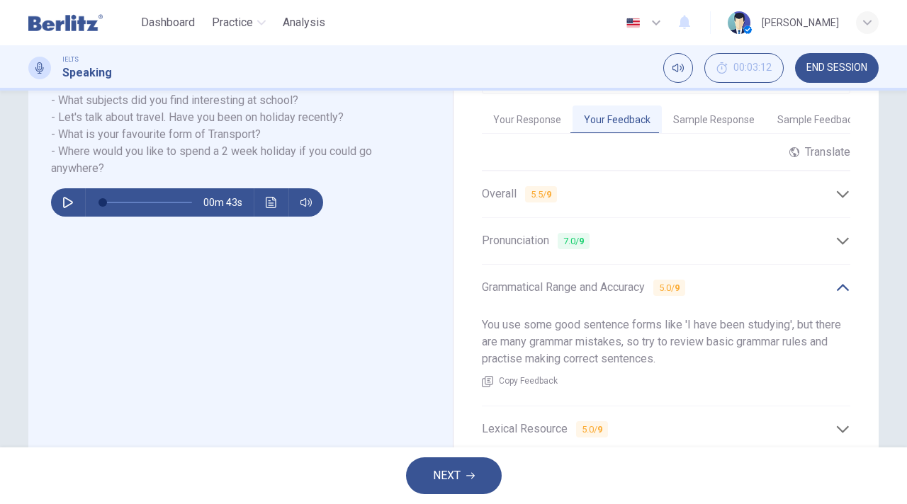
click at [639, 279] on span "Grammatical Range and Accuracy 5.0 / 9" at bounding box center [583, 288] width 203 height 18
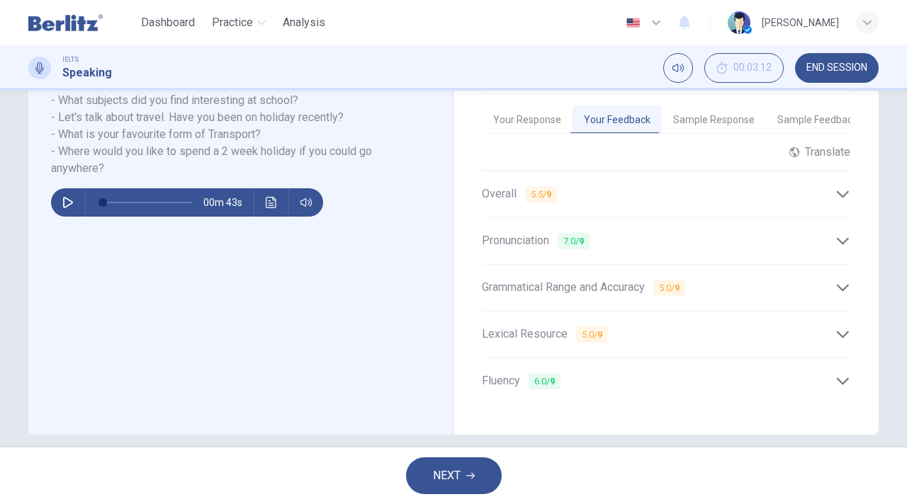
click at [633, 331] on div "Lexical Resource 5.0 / 9" at bounding box center [659, 335] width 354 height 18
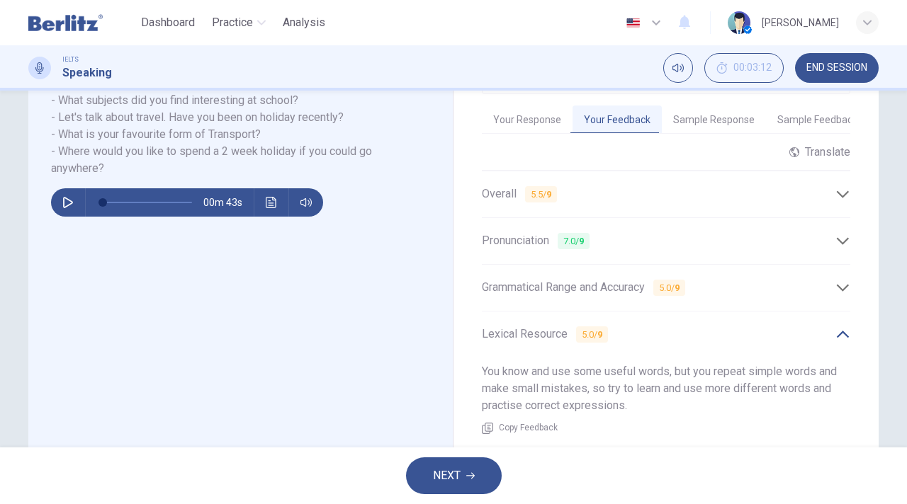
click at [615, 326] on div "Lexical Resource 5.0 / 9" at bounding box center [659, 335] width 354 height 18
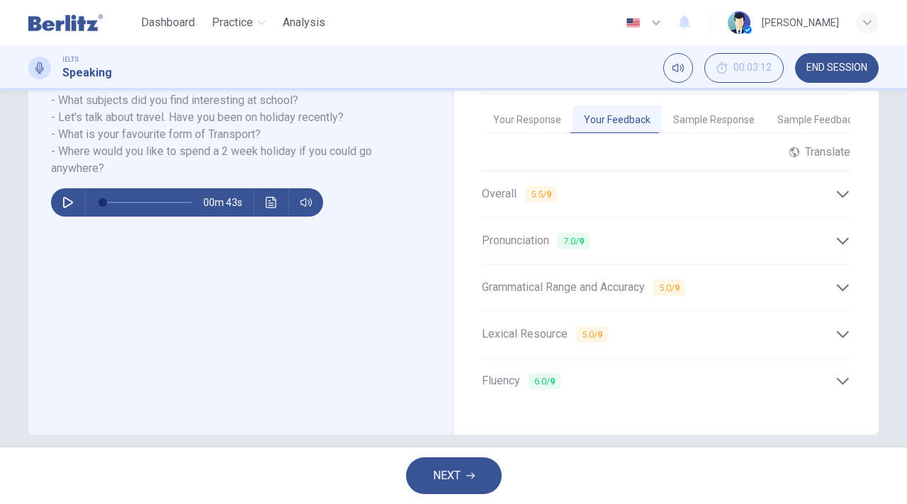
click at [597, 373] on div "Fluency 6.0 / 9" at bounding box center [659, 382] width 354 height 18
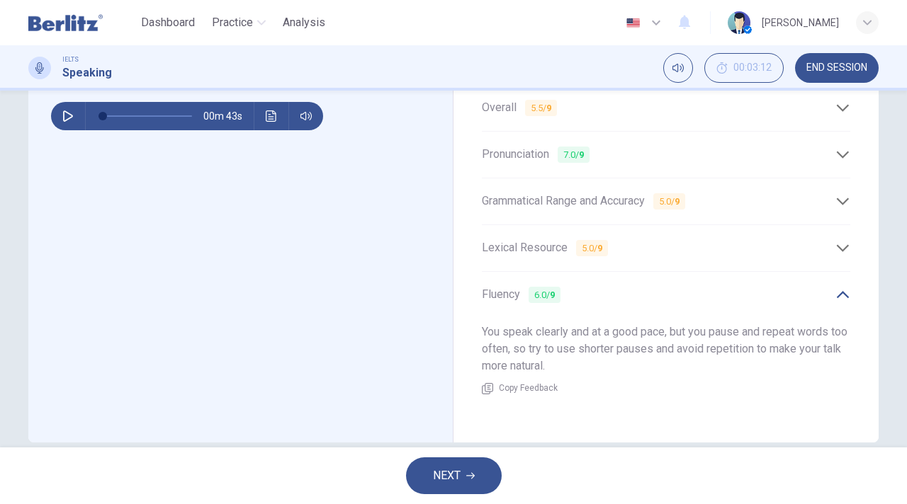
scroll to position [433, 0]
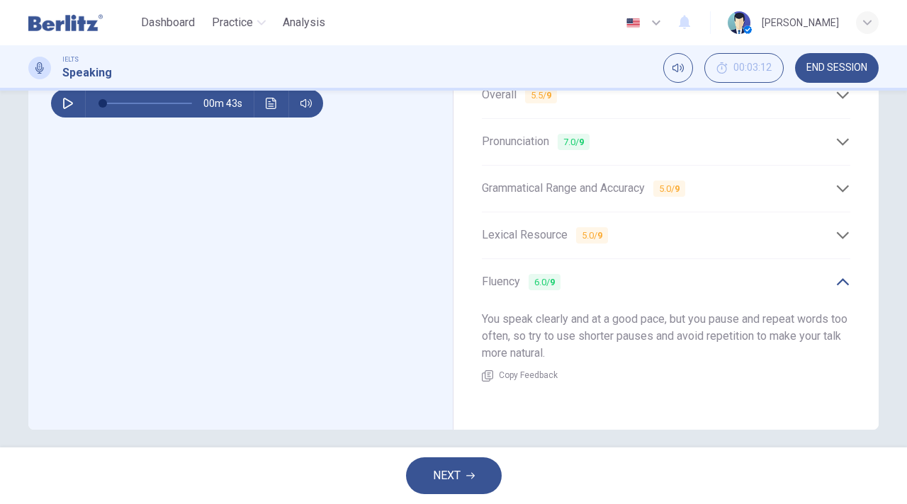
click at [600, 281] on div "Fluency 6.0 / 9" at bounding box center [666, 282] width 368 height 35
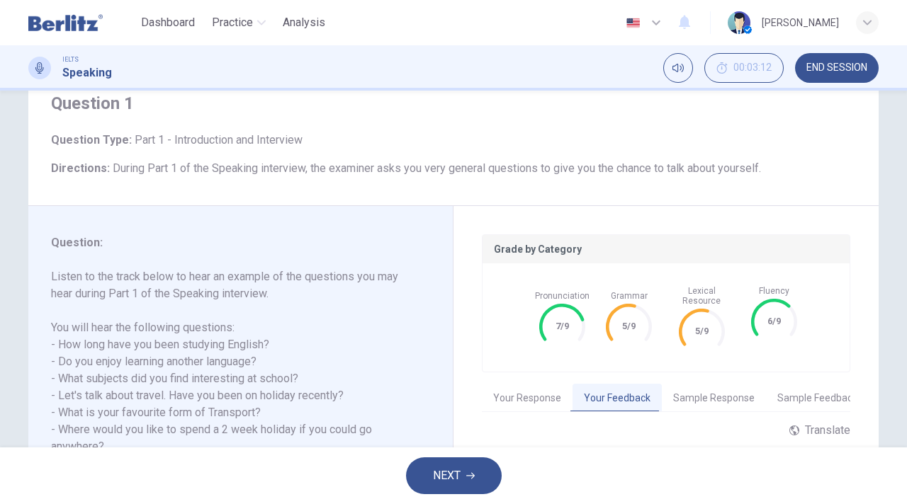
scroll to position [55, 0]
click at [65, 20] on img at bounding box center [65, 23] width 74 height 28
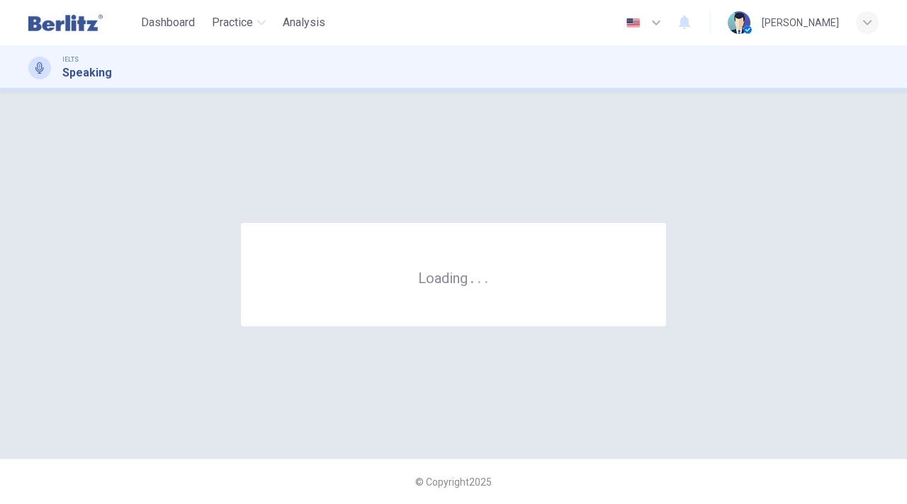
scroll to position [0, 0]
